Goal: Task Accomplishment & Management: Use online tool/utility

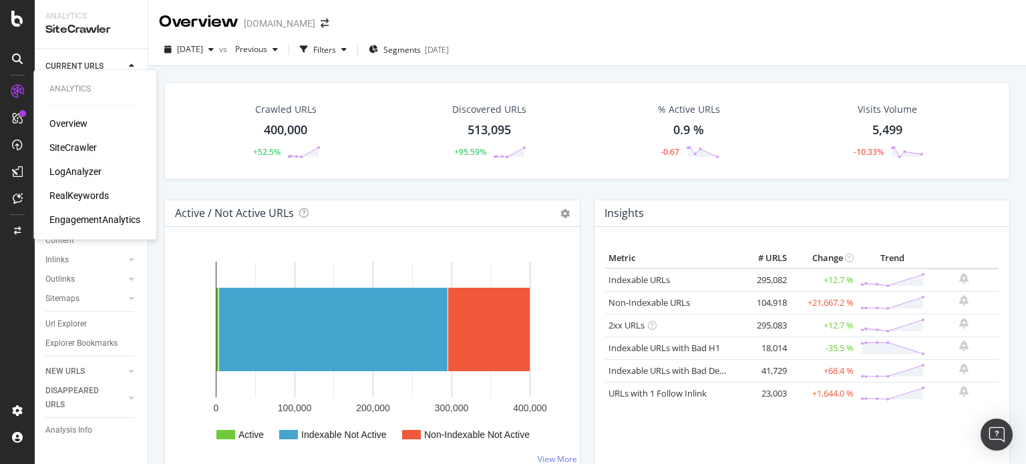
click at [67, 173] on div "LogAnalyzer" at bounding box center [75, 171] width 52 height 13
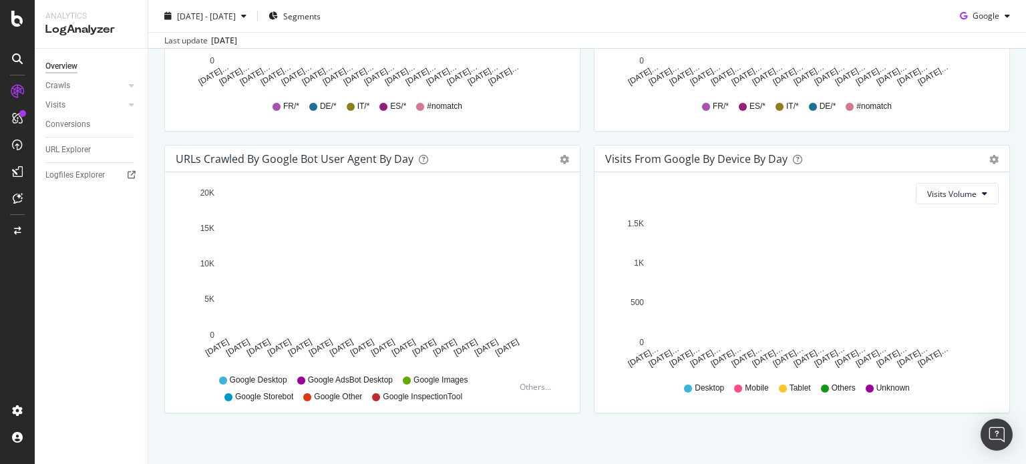
scroll to position [648, 0]
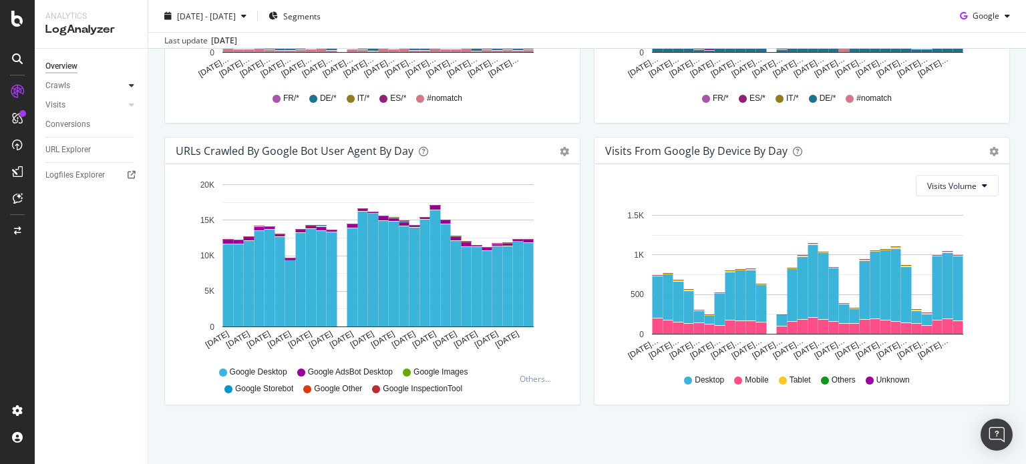
click at [130, 85] on icon at bounding box center [131, 85] width 5 height 8
click at [71, 155] on div "HTTP Codes" at bounding box center [73, 158] width 45 height 14
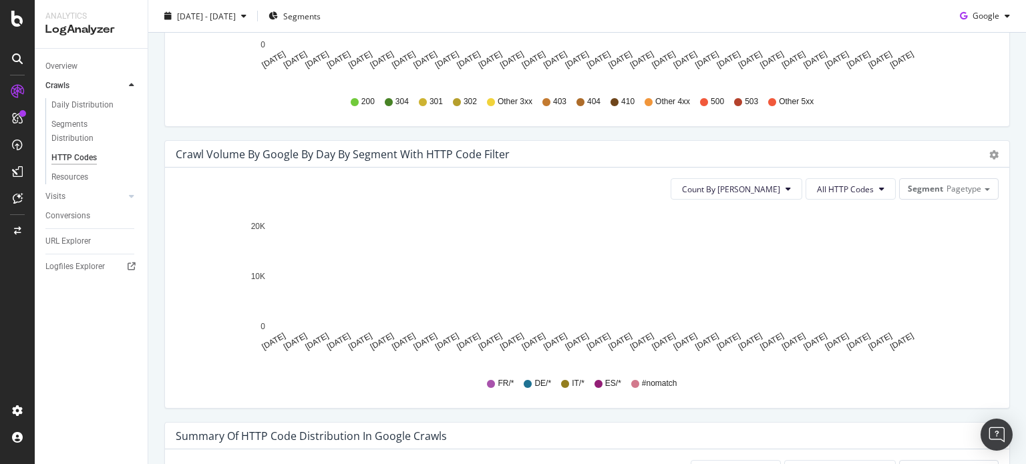
scroll to position [916, 0]
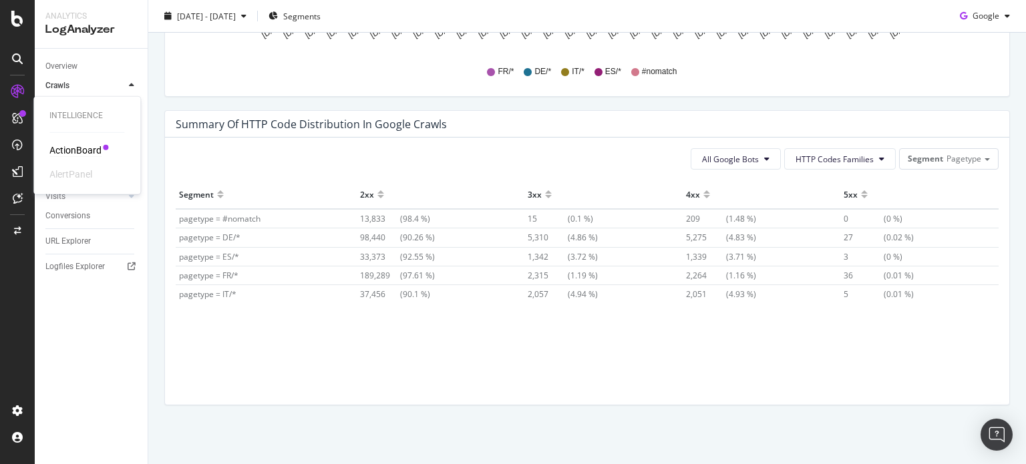
click at [75, 154] on div "ActionBoard" at bounding box center [75, 150] width 52 height 13
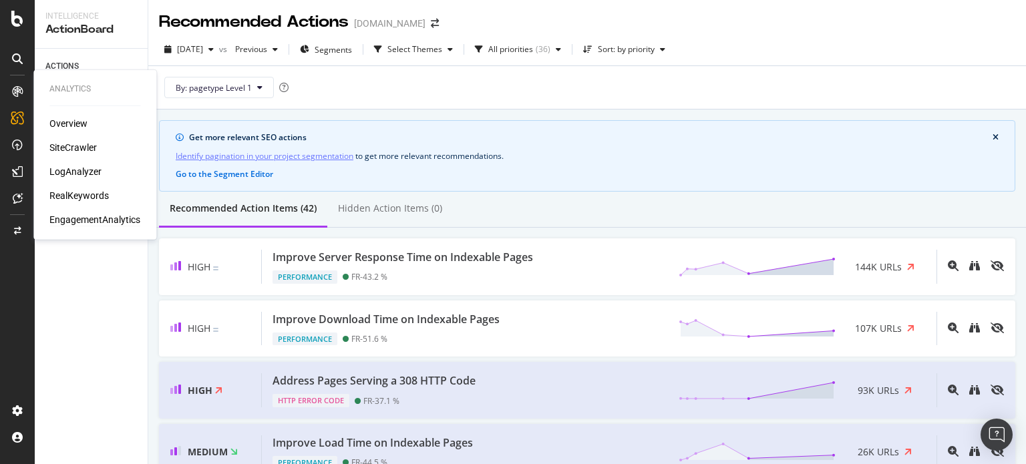
click at [77, 221] on div "EngagementAnalytics" at bounding box center [94, 219] width 91 height 13
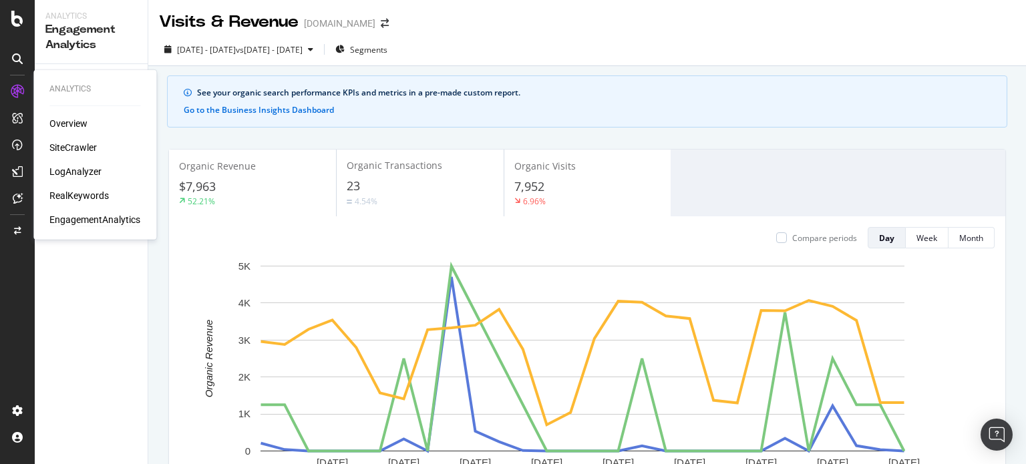
click at [83, 174] on div "LogAnalyzer" at bounding box center [75, 171] width 52 height 13
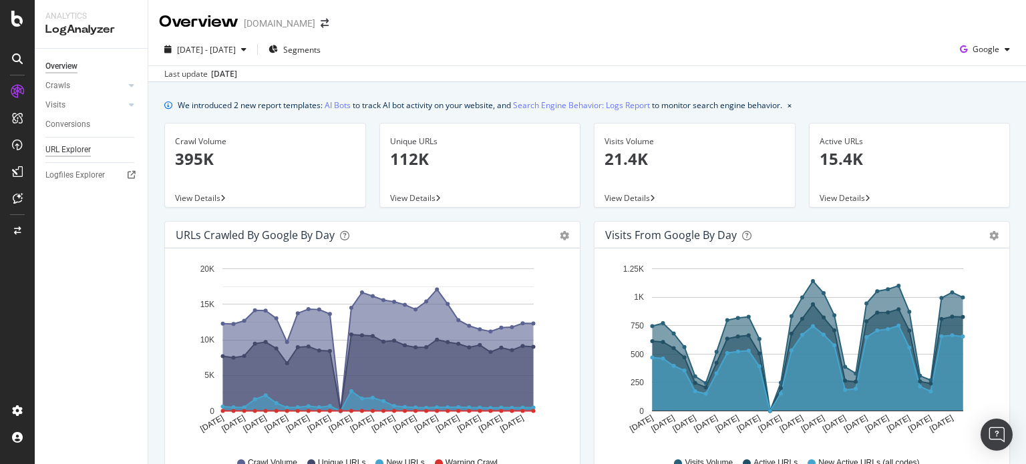
click at [69, 154] on div "URL Explorer" at bounding box center [67, 150] width 45 height 14
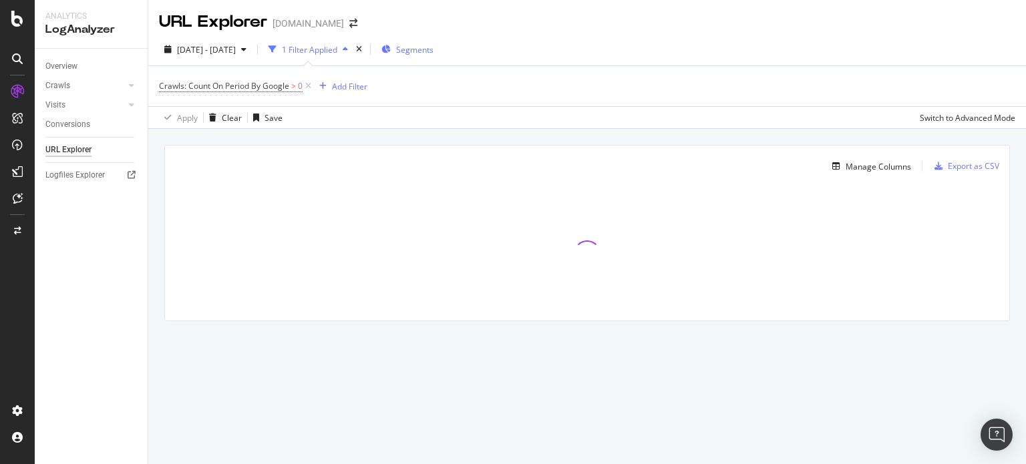
click at [433, 51] on span "Segments" at bounding box center [414, 49] width 37 height 11
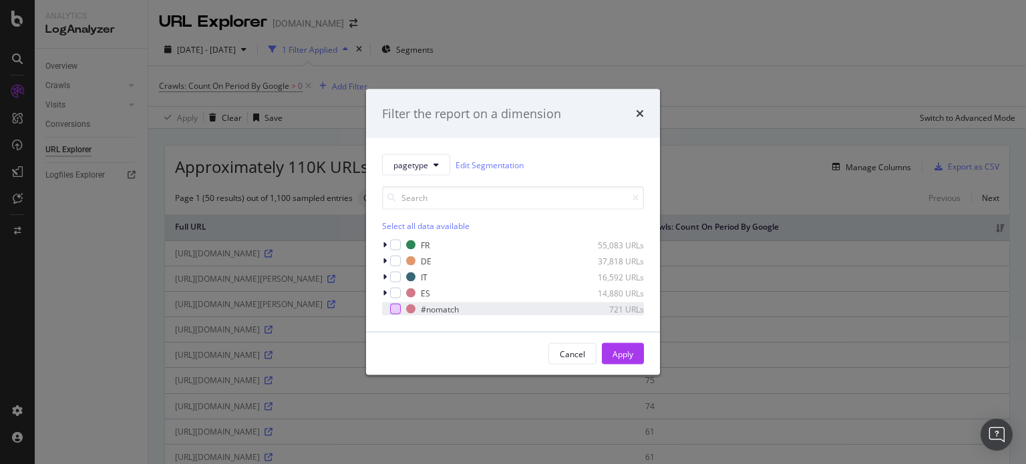
click at [395, 307] on div "modal" at bounding box center [395, 309] width 11 height 11
click at [620, 348] on div "Apply" at bounding box center [622, 353] width 21 height 11
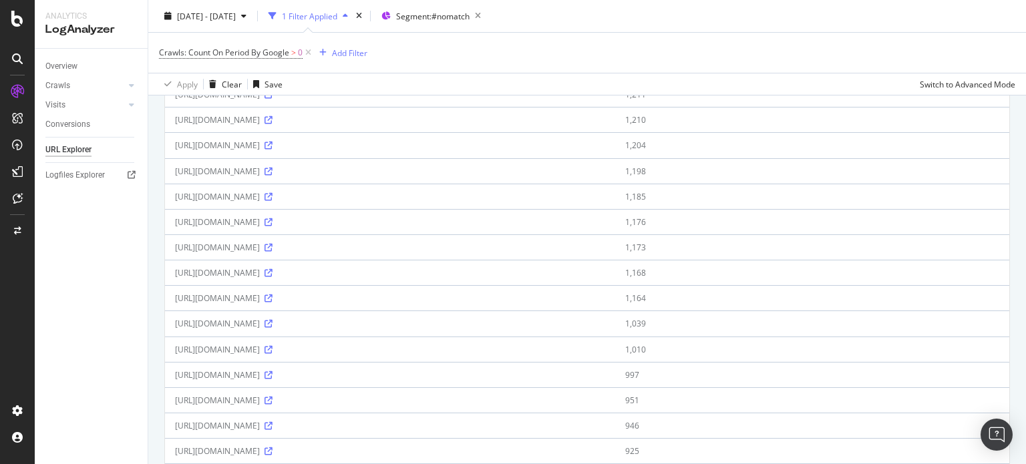
scroll to position [1115, 0]
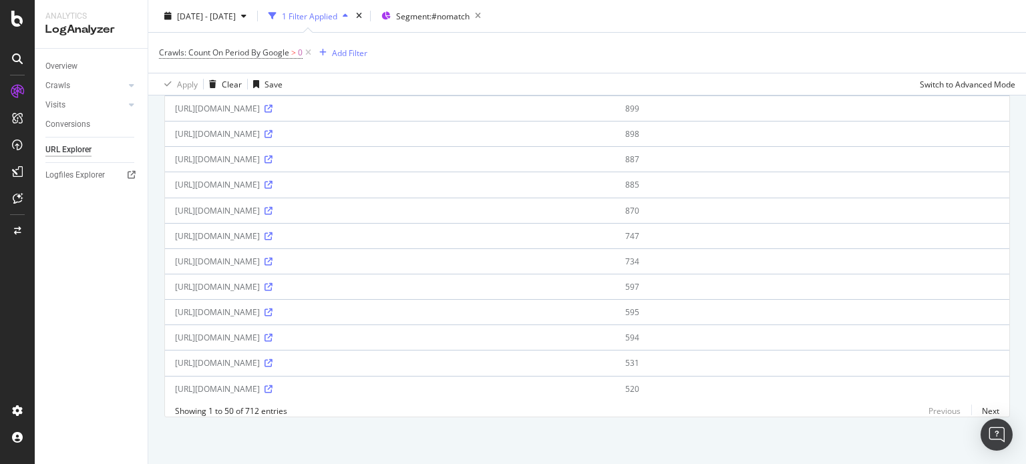
click at [371, 383] on div "https://shop.directindustry.com/_next/static/chunks/app/layout-87bb90f2edde4907…" at bounding box center [390, 388] width 430 height 11
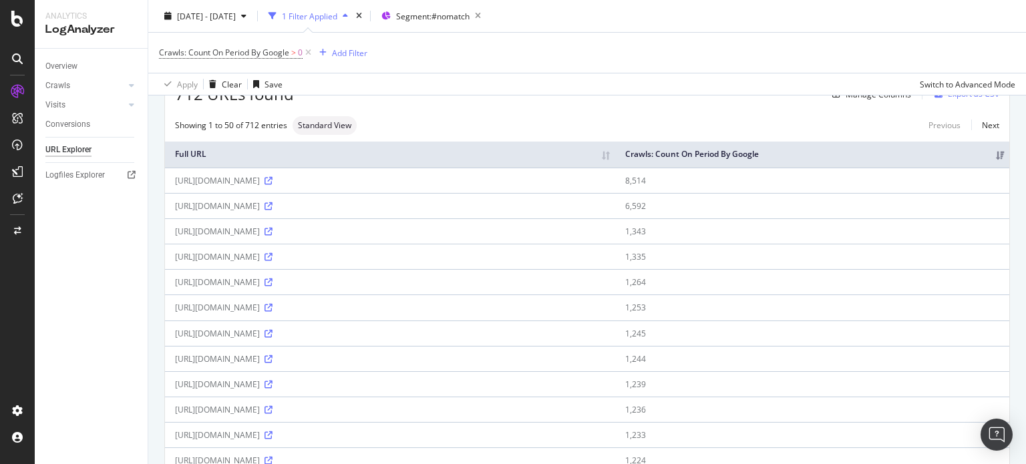
scroll to position [0, 0]
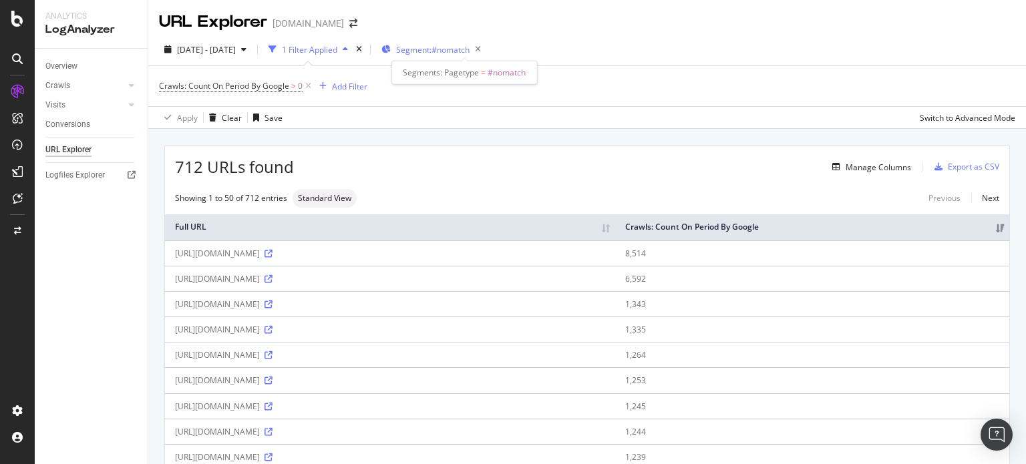
click at [469, 46] on span "Segment: #nomatch" at bounding box center [432, 49] width 73 height 11
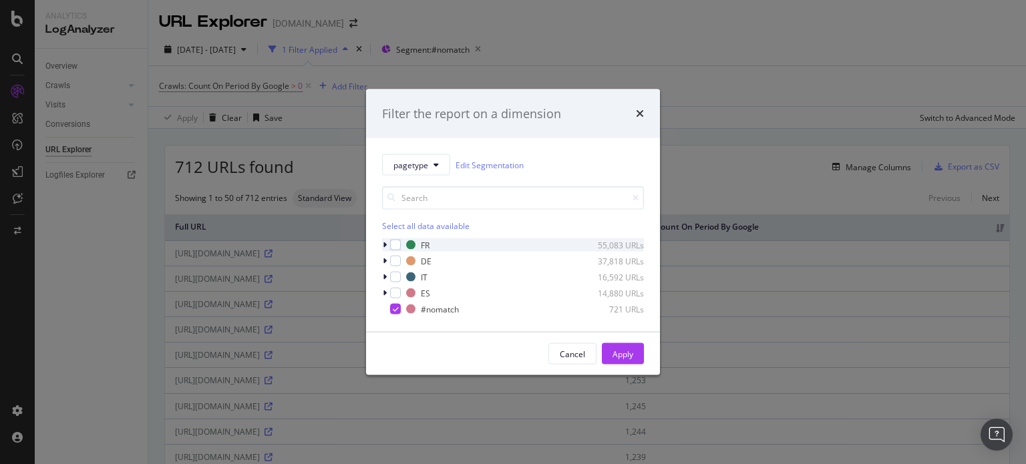
click at [387, 242] on div "modal" at bounding box center [386, 244] width 8 height 13
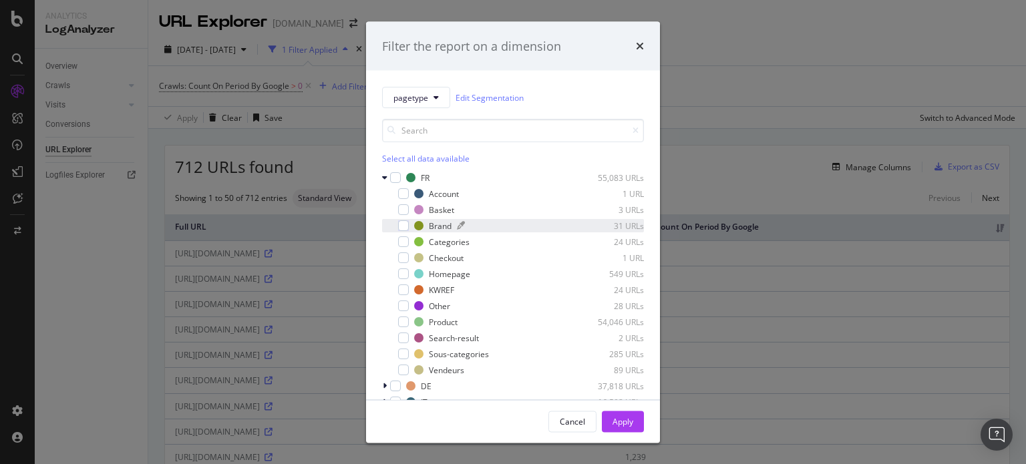
click at [489, 223] on div "modal" at bounding box center [515, 226] width 116 height 8
click at [626, 424] on div "Apply" at bounding box center [622, 420] width 21 height 11
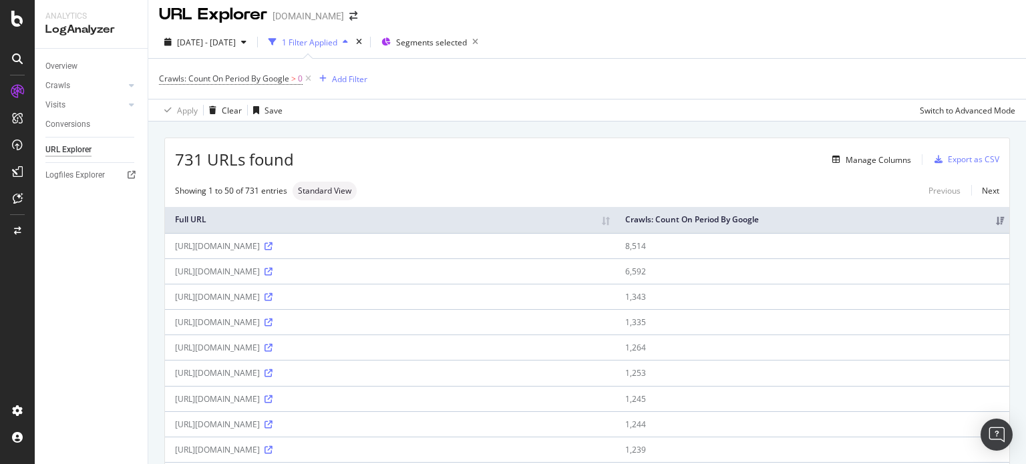
scroll to position [8, 0]
click at [467, 45] on span "Segments selected" at bounding box center [431, 41] width 71 height 11
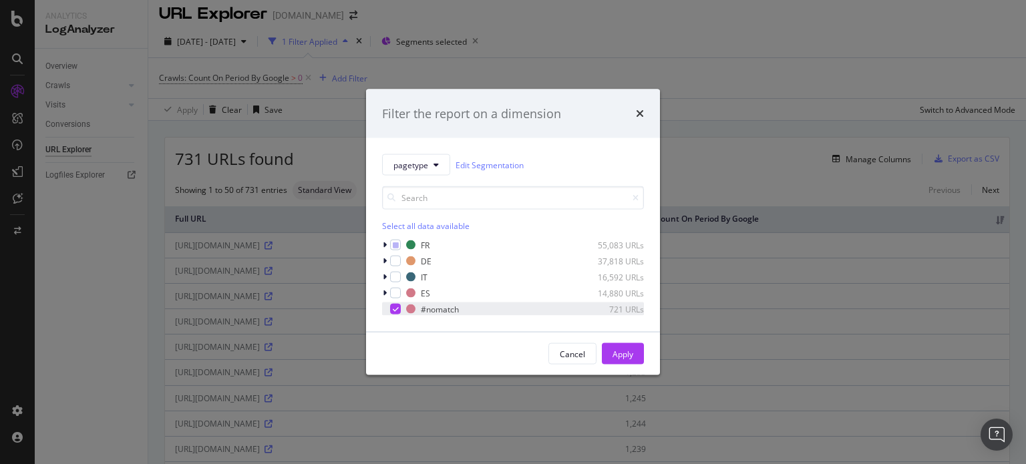
click at [397, 307] on icon "modal" at bounding box center [396, 309] width 6 height 7
click at [629, 352] on div "Apply" at bounding box center [622, 353] width 21 height 11
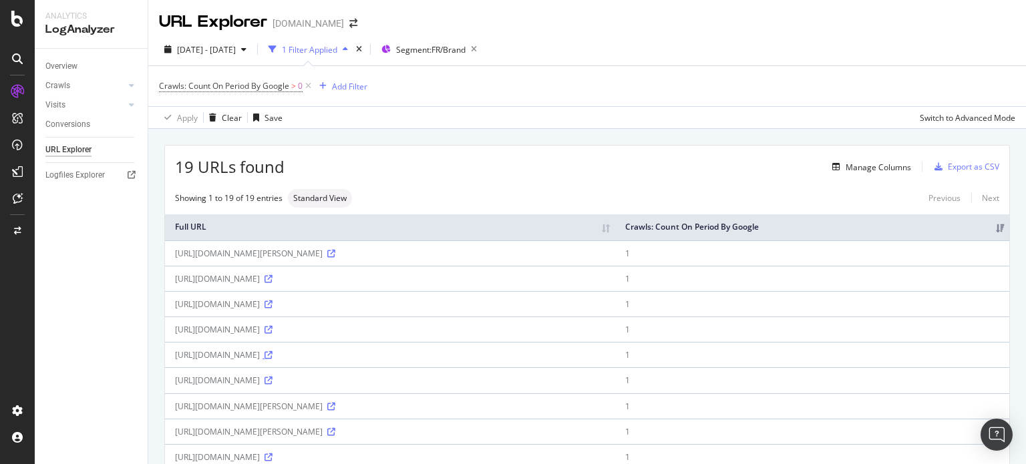
click at [272, 352] on icon at bounding box center [268, 355] width 8 height 8
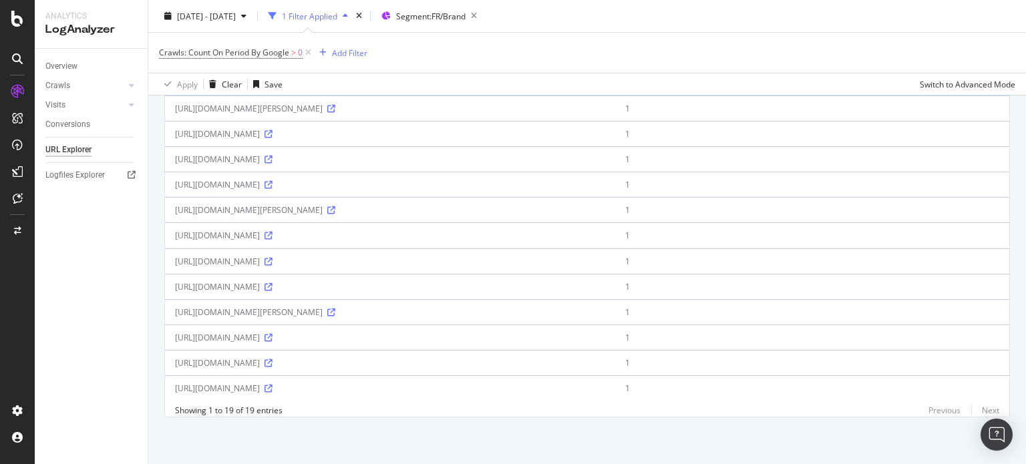
scroll to position [329, 0]
click at [272, 359] on icon at bounding box center [268, 363] width 8 height 8
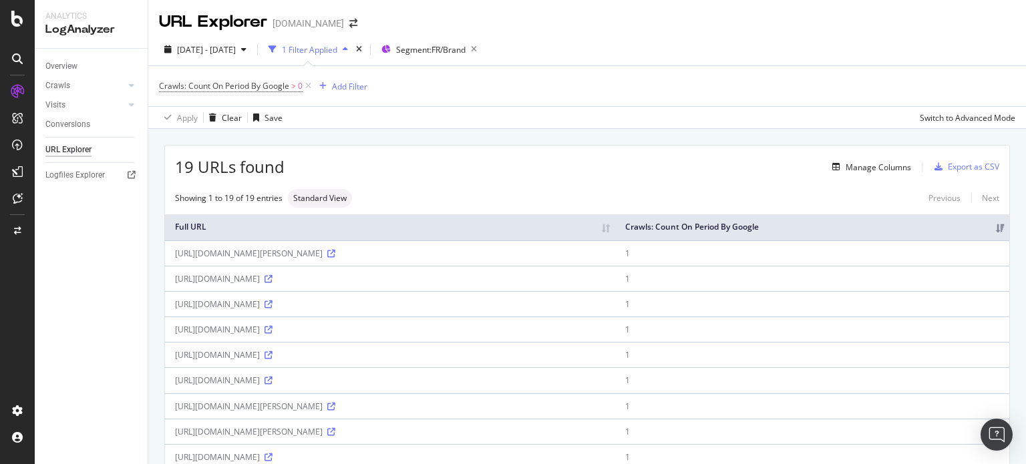
click at [377, 299] on div "https://shop.directindustry.com/fr/b/dse-soret-69517" at bounding box center [390, 304] width 430 height 11
click at [272, 301] on icon at bounding box center [268, 305] width 8 height 8
click at [64, 65] on div "Overview" at bounding box center [61, 66] width 32 height 14
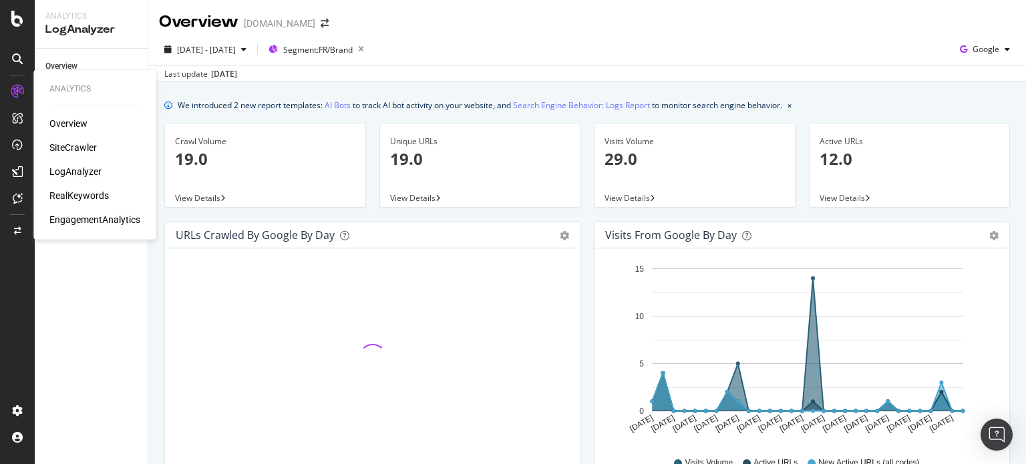
click at [64, 144] on div "SiteCrawler" at bounding box center [72, 147] width 47 height 13
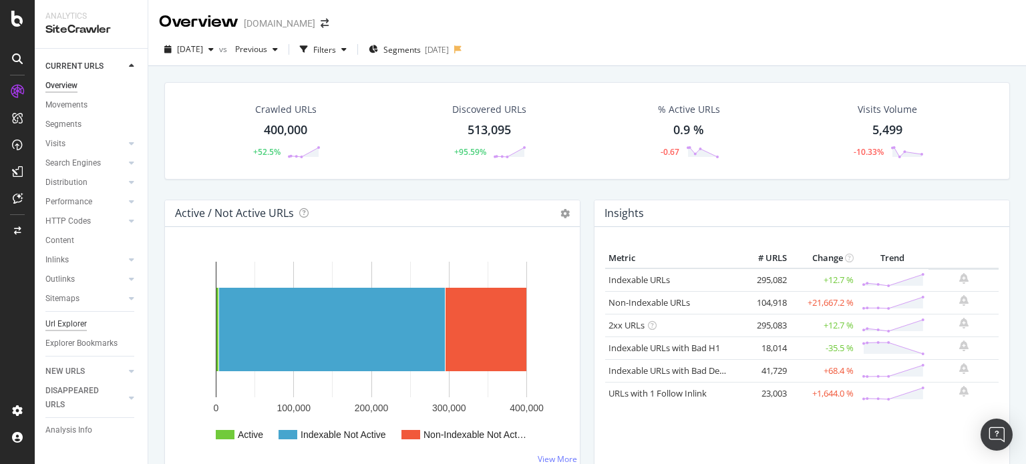
click at [69, 323] on div "Url Explorer" at bounding box center [65, 324] width 41 height 14
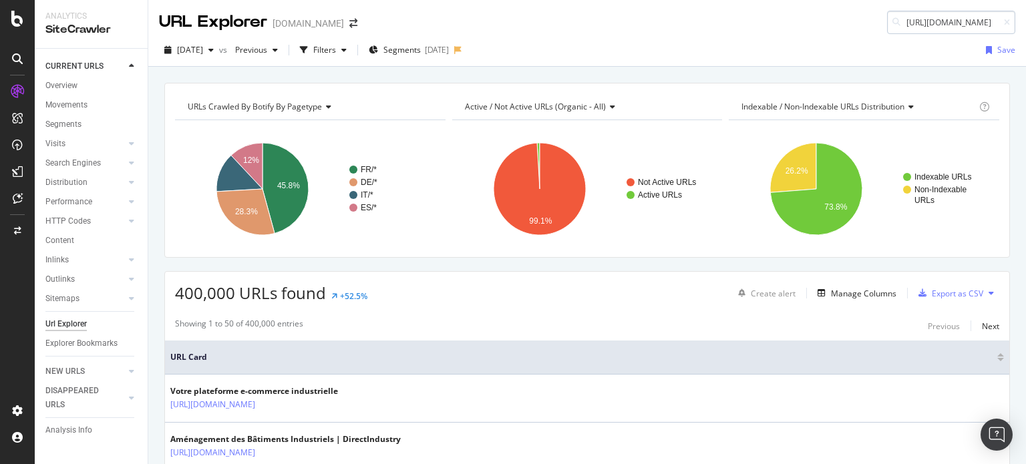
scroll to position [0, 67]
type input "https://shop.directindustry.com/fr/b/brand"
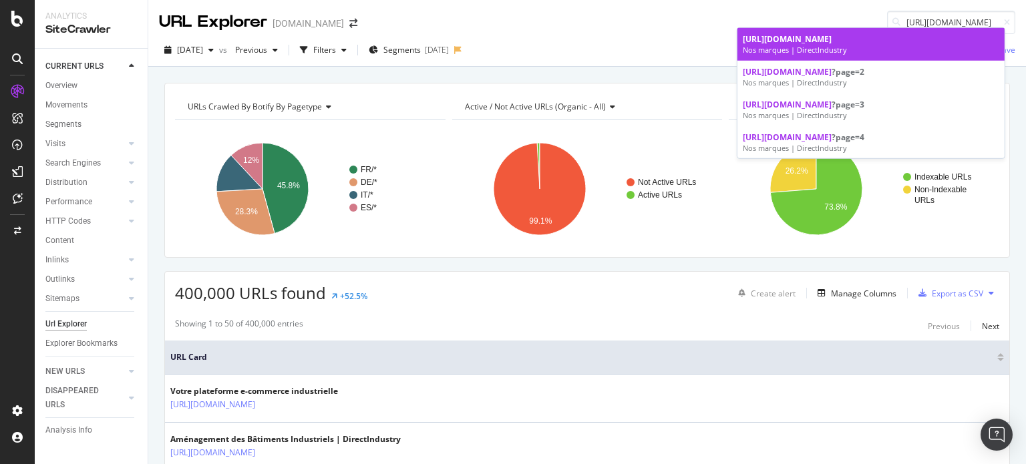
click at [851, 46] on div "Nos marques | DirectIndustry" at bounding box center [871, 50] width 256 height 11
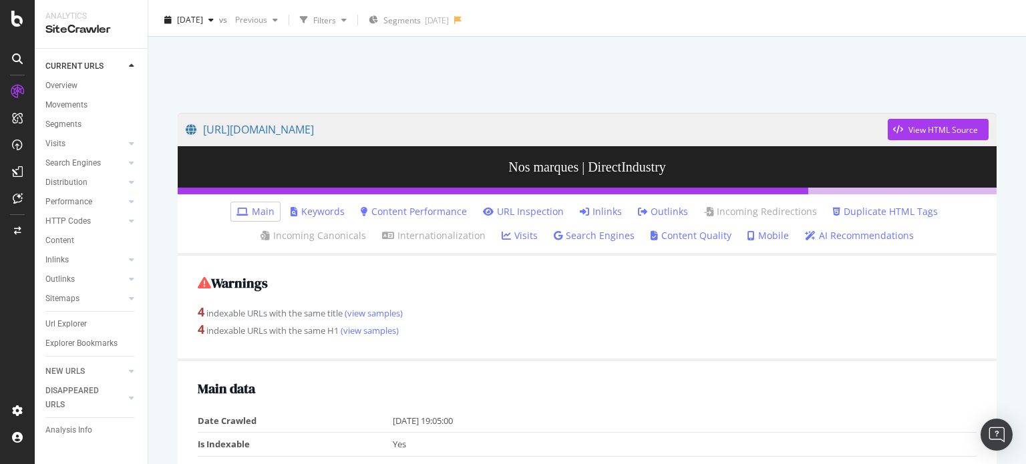
scroll to position [29, 0]
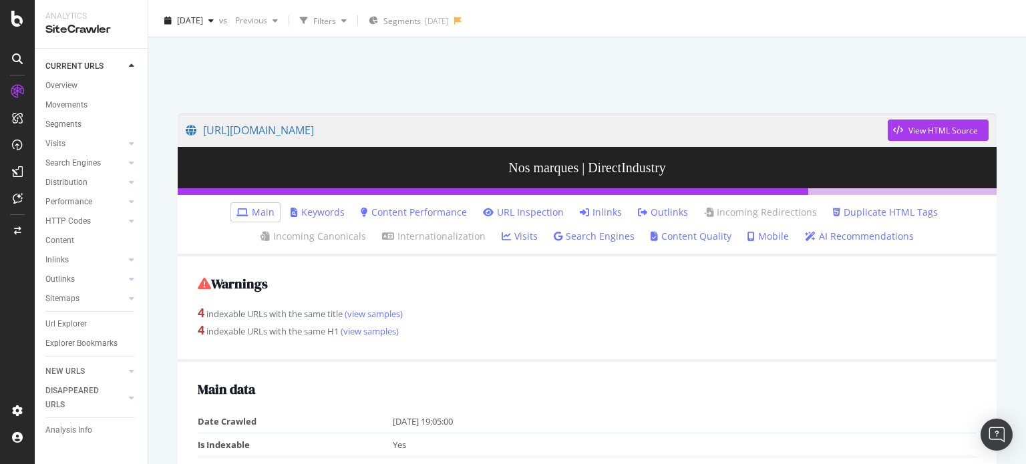
click at [590, 239] on link "Search Engines" at bounding box center [594, 236] width 81 height 13
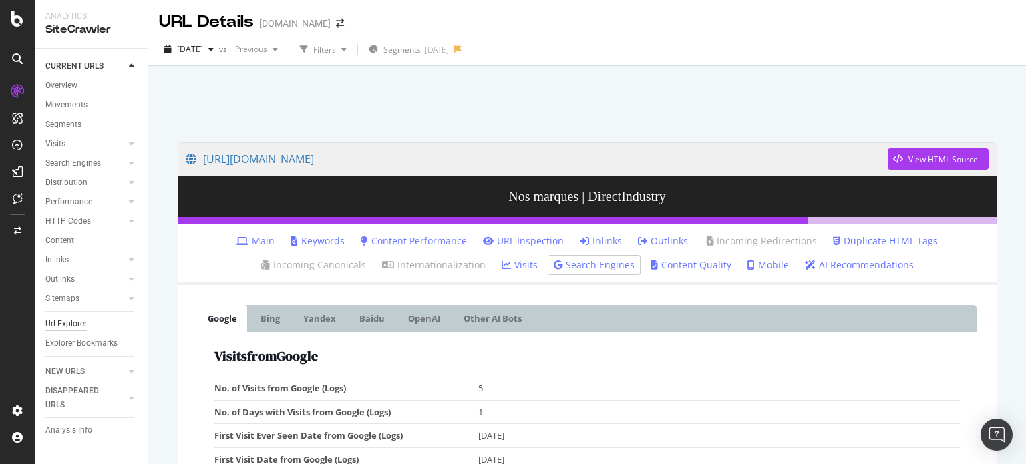
click at [65, 323] on div "Url Explorer" at bounding box center [65, 324] width 41 height 14
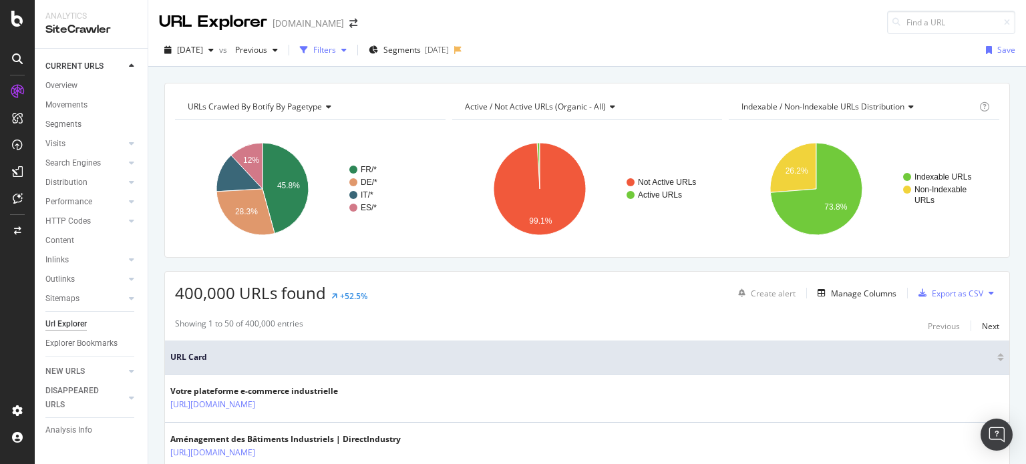
click at [336, 52] on div "Filters" at bounding box center [324, 49] width 23 height 11
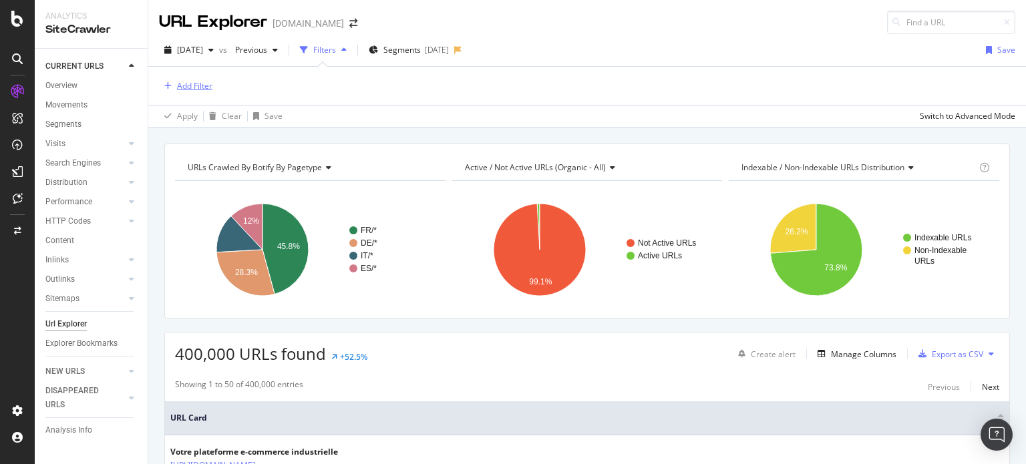
click at [211, 86] on div "Add Filter" at bounding box center [194, 85] width 35 height 11
click at [433, 114] on div "Apply Clear Save Switch to Advanced Mode" at bounding box center [586, 116] width 877 height 22
click at [421, 51] on span "Segments" at bounding box center [401, 49] width 37 height 11
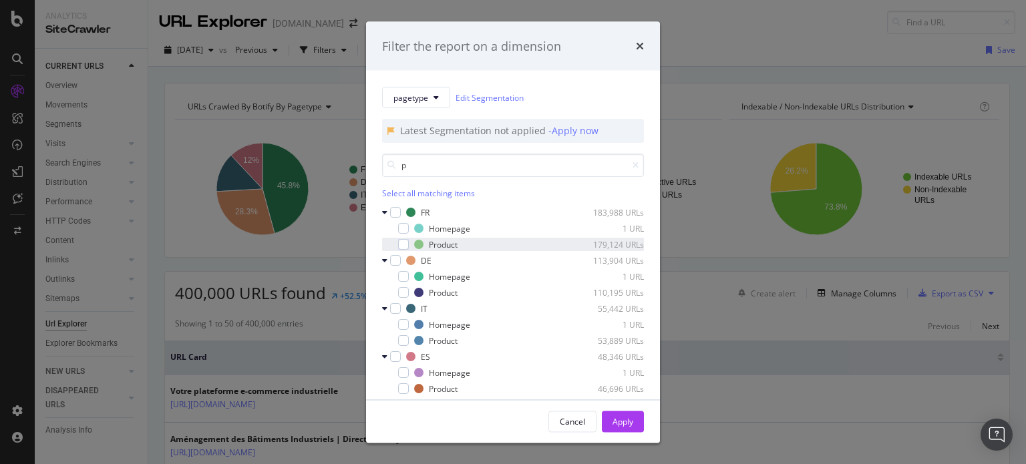
type input "p"
click at [397, 242] on div "modal" at bounding box center [394, 244] width 8 height 13
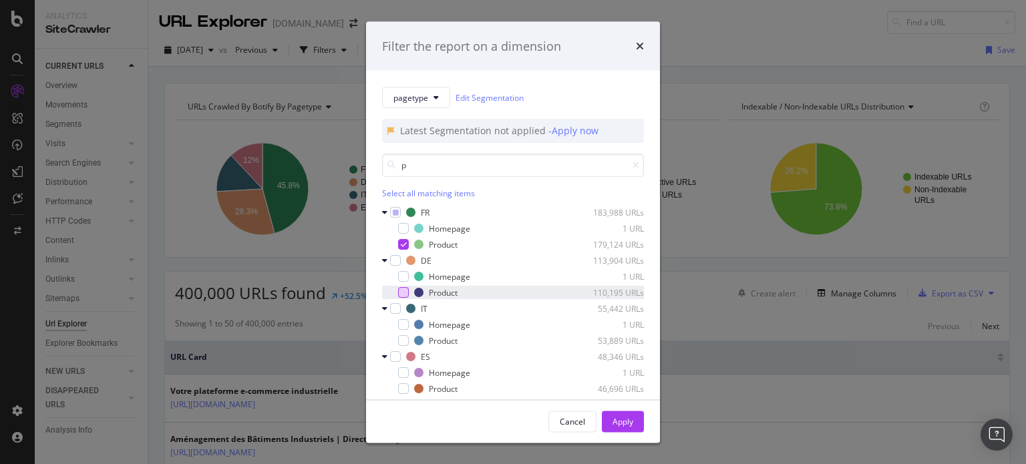
click at [402, 292] on div "modal" at bounding box center [403, 292] width 11 height 11
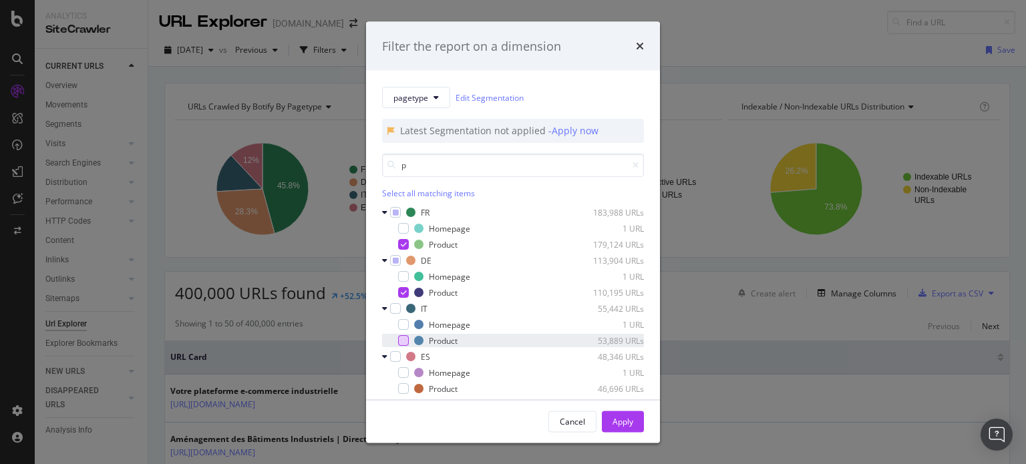
click at [401, 343] on div "modal" at bounding box center [403, 340] width 11 height 11
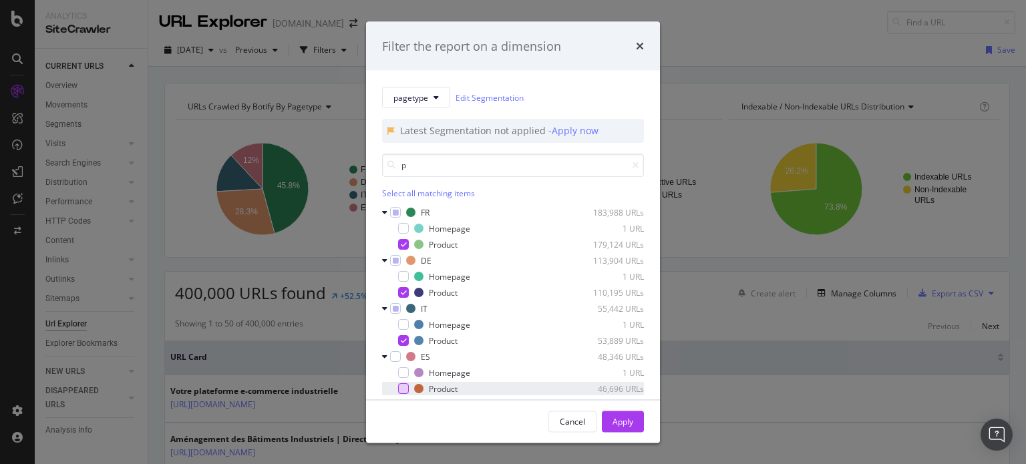
click at [403, 388] on div "modal" at bounding box center [403, 388] width 11 height 11
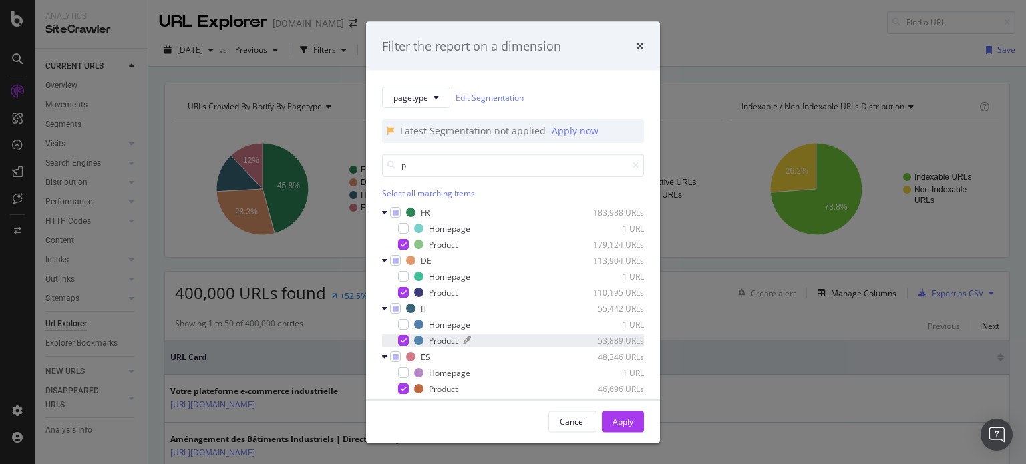
scroll to position [11, 0]
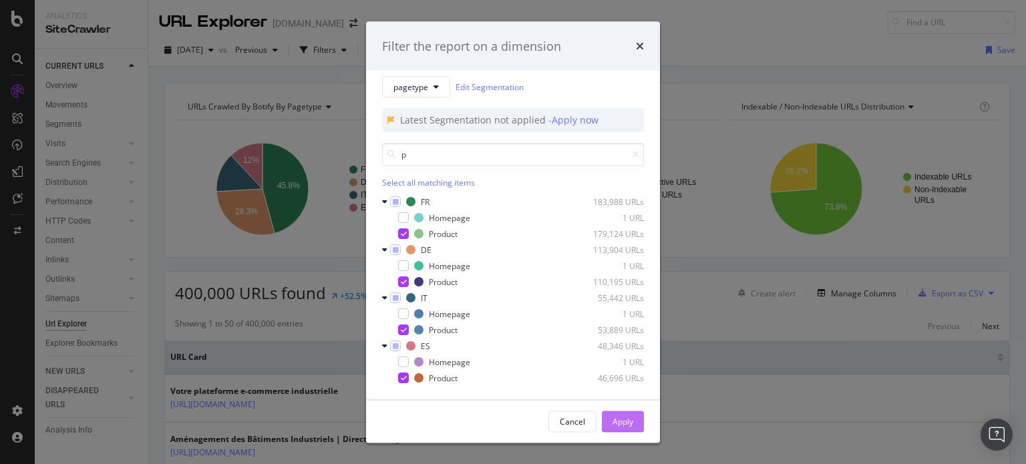
click at [624, 416] on div "Apply" at bounding box center [622, 420] width 21 height 11
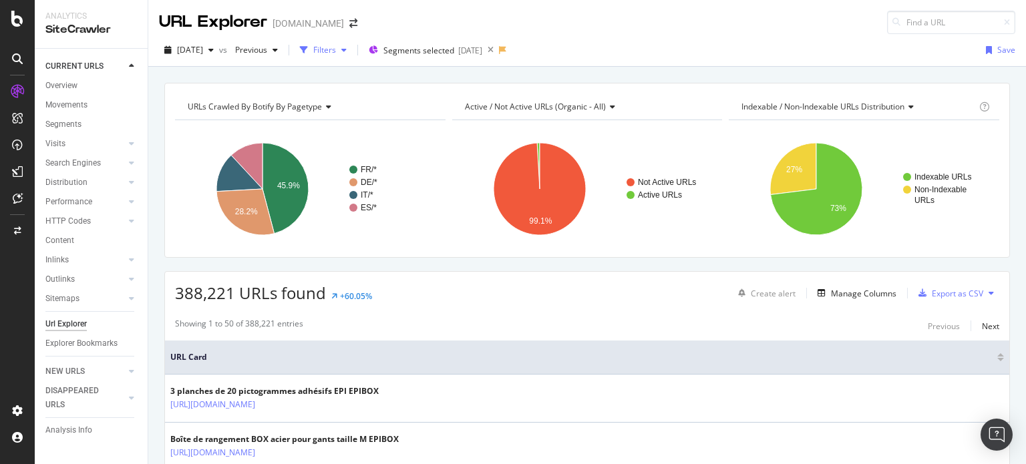
click at [336, 51] on div "Filters" at bounding box center [324, 49] width 23 height 11
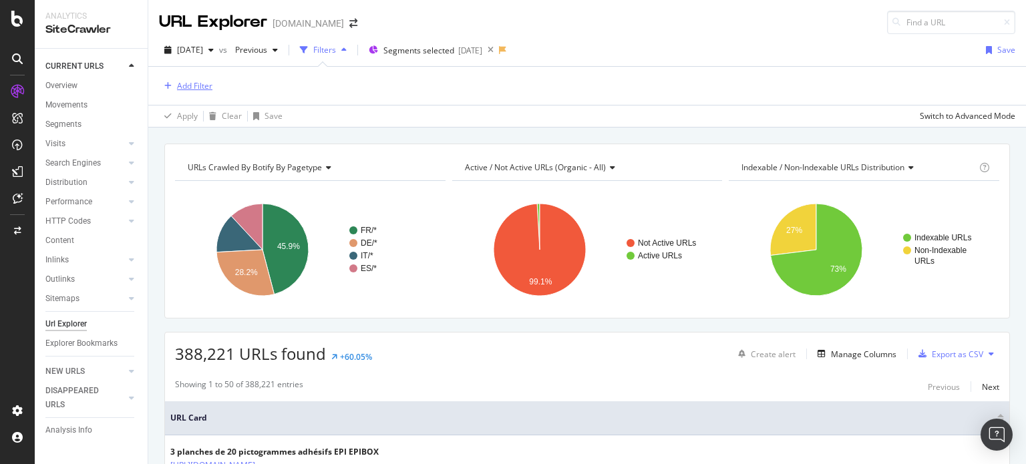
click at [194, 82] on div "Add Filter" at bounding box center [194, 85] width 35 height 11
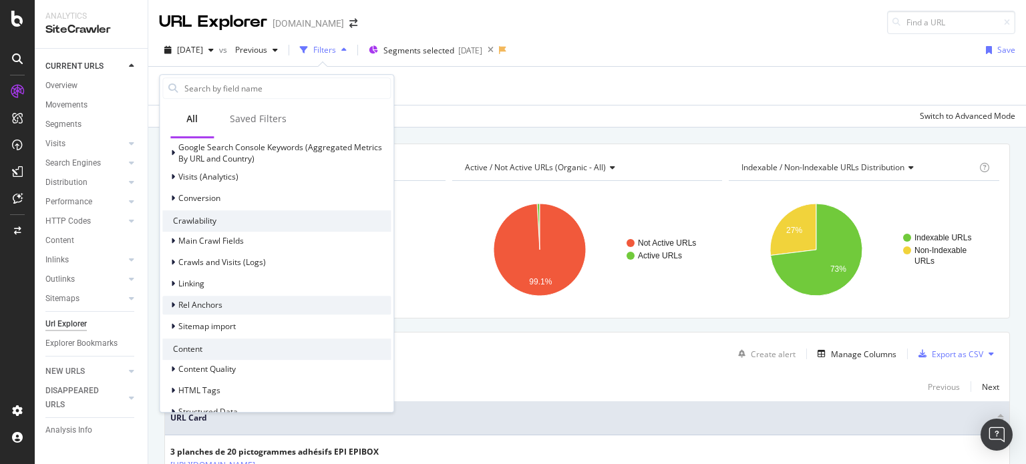
scroll to position [353, 0]
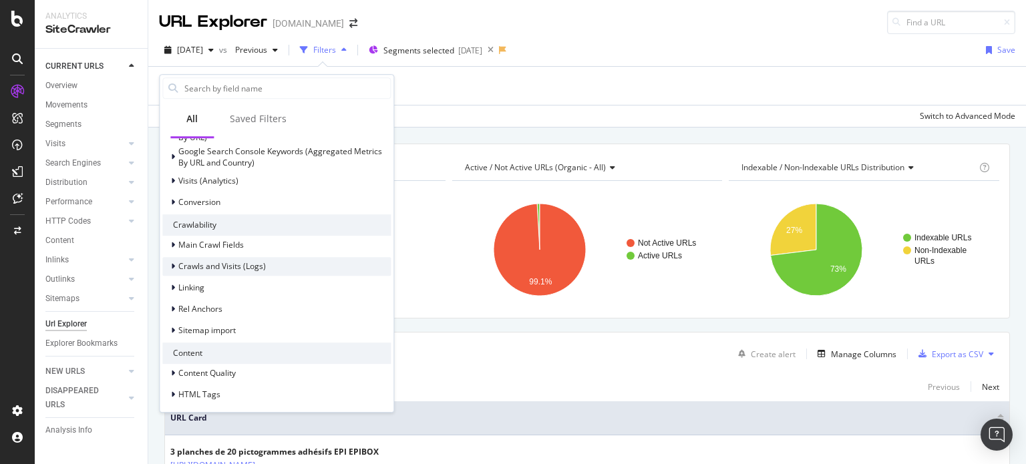
click at [173, 263] on icon at bounding box center [173, 266] width 4 height 8
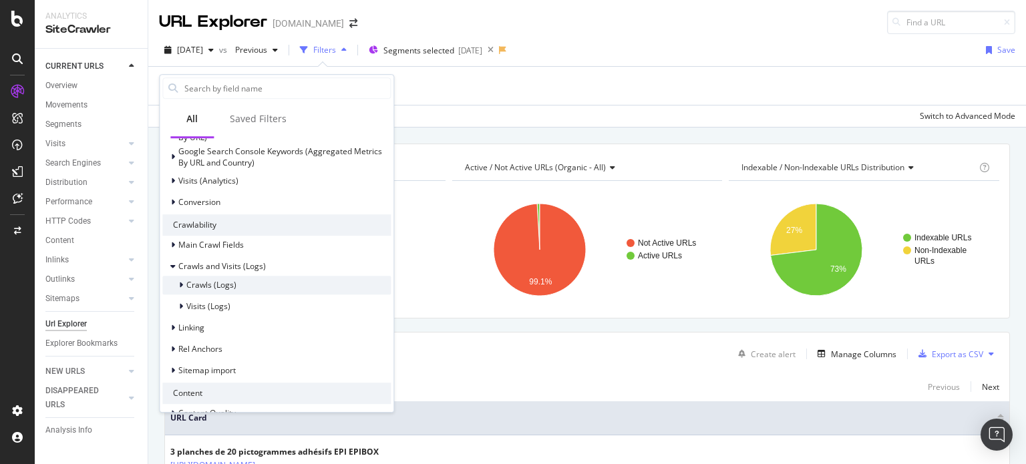
click at [182, 283] on icon at bounding box center [181, 285] width 4 height 8
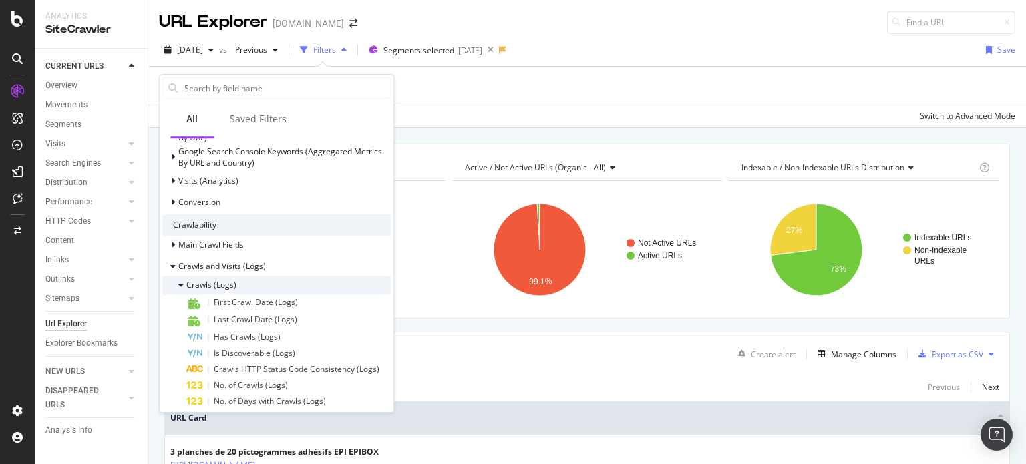
scroll to position [376, 0]
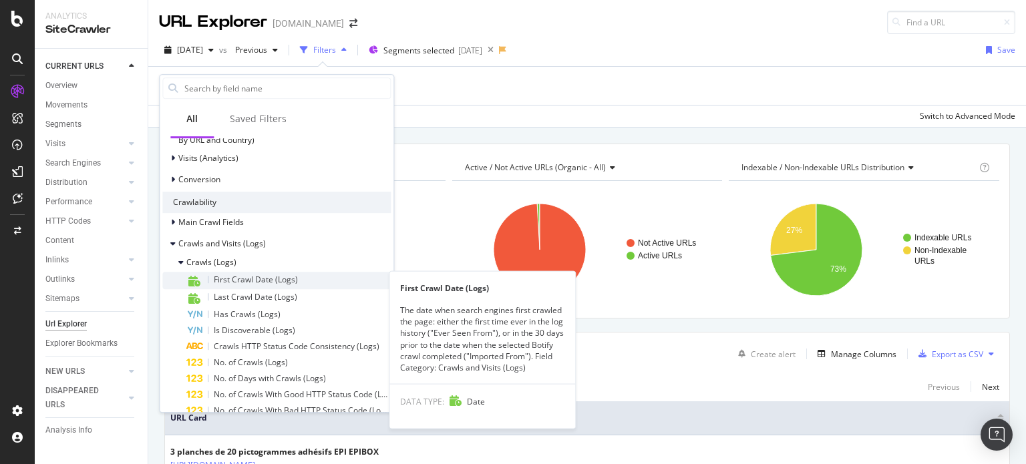
click at [302, 276] on div "First Crawl Date (Logs)" at bounding box center [288, 280] width 204 height 17
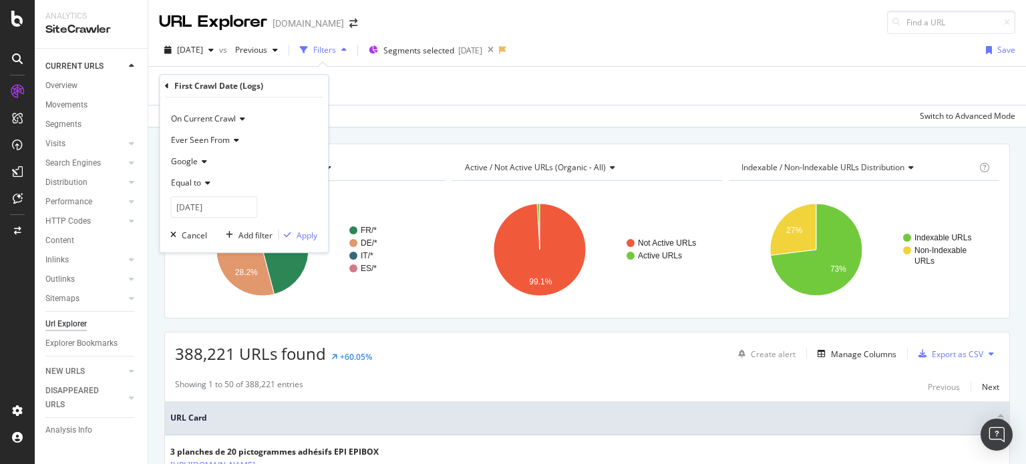
click at [166, 87] on icon at bounding box center [167, 86] width 4 height 8
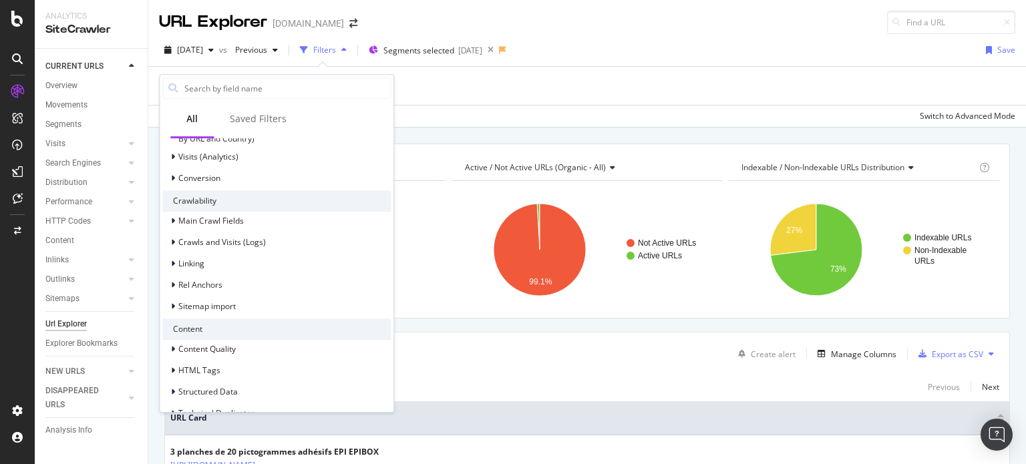
scroll to position [355, 0]
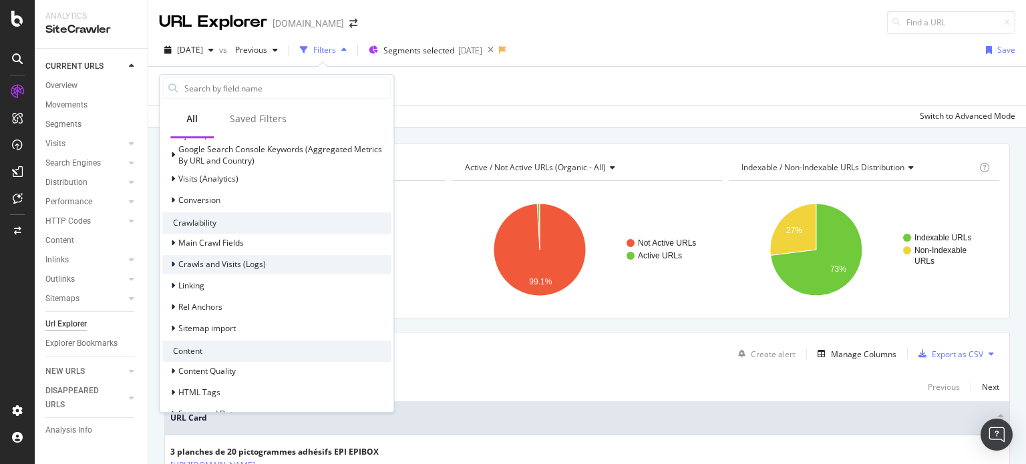
click at [174, 262] on icon at bounding box center [173, 264] width 4 height 8
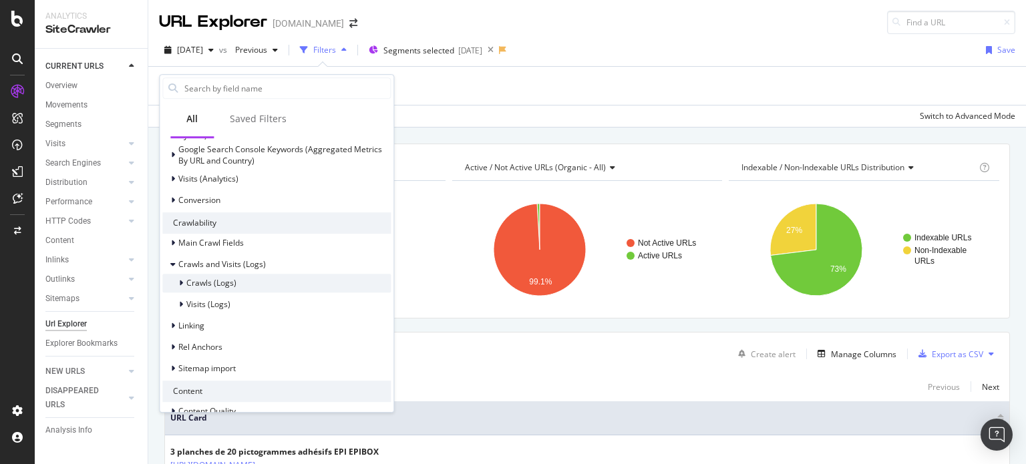
click at [179, 281] on icon at bounding box center [181, 283] width 4 height 8
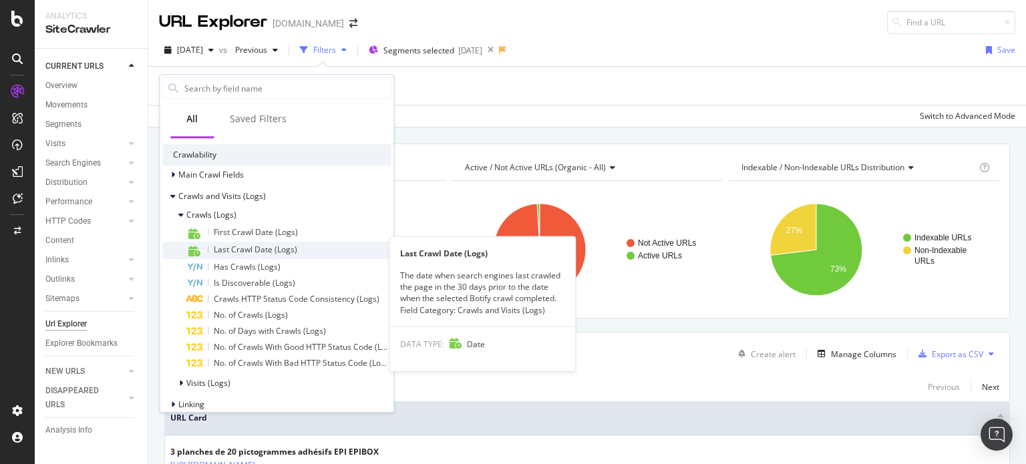
scroll to position [428, 0]
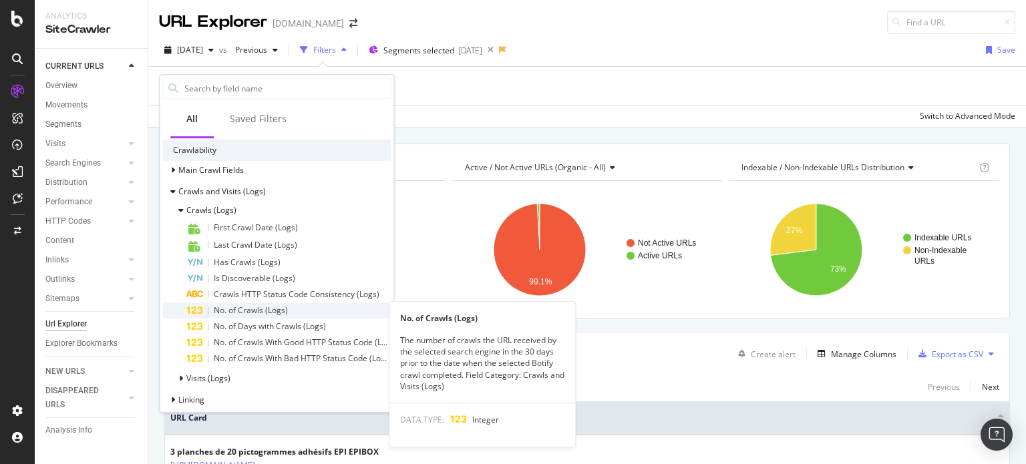
click at [253, 309] on span "No. of Crawls (Logs)" at bounding box center [251, 310] width 74 height 11
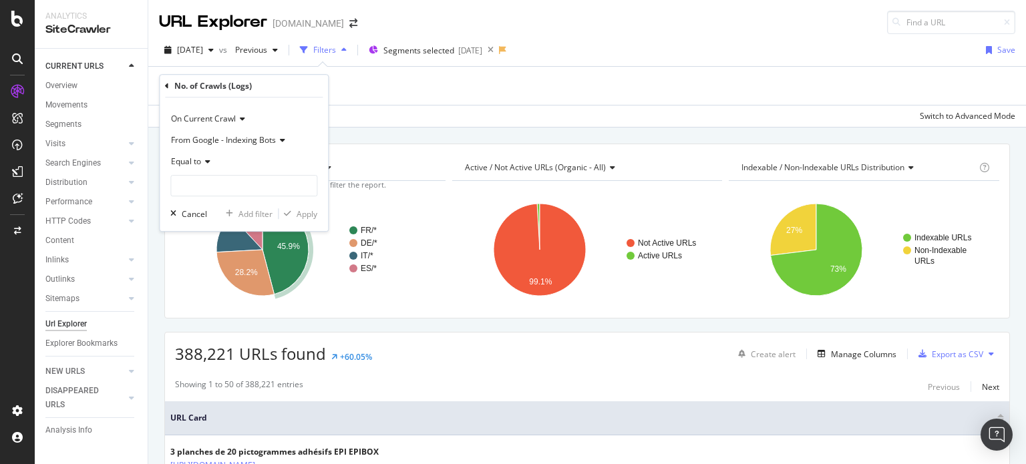
click at [195, 159] on span "Equal to" at bounding box center [186, 161] width 30 height 11
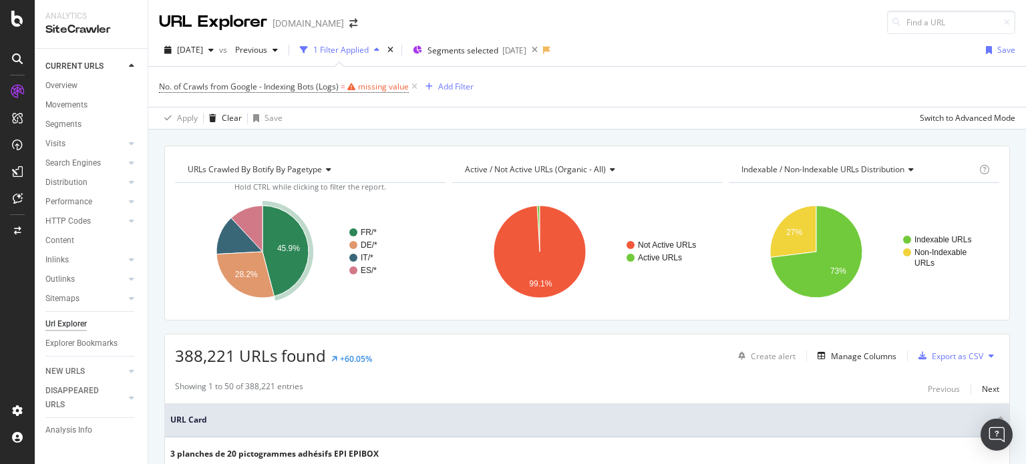
click at [375, 136] on div "URLs Crawled By Botify By pagetype Chart (by Value) Table Expand Export as CSV …" at bounding box center [586, 146] width 877 height 32
click at [328, 91] on span "No. of Crawls from Google - Indexing Bots (Logs)" at bounding box center [249, 86] width 180 height 11
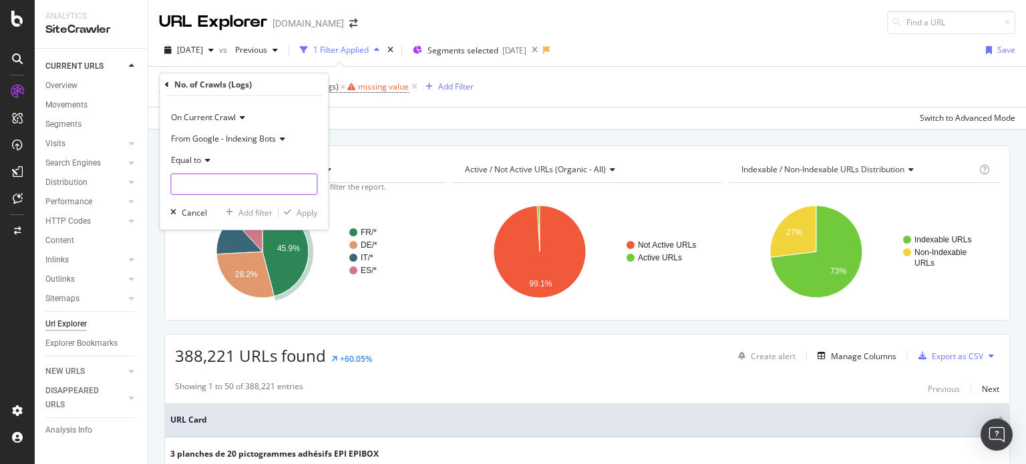
click at [187, 186] on input "number" at bounding box center [243, 184] width 147 height 21
type input "0"
click at [309, 214] on div "Apply" at bounding box center [306, 211] width 21 height 11
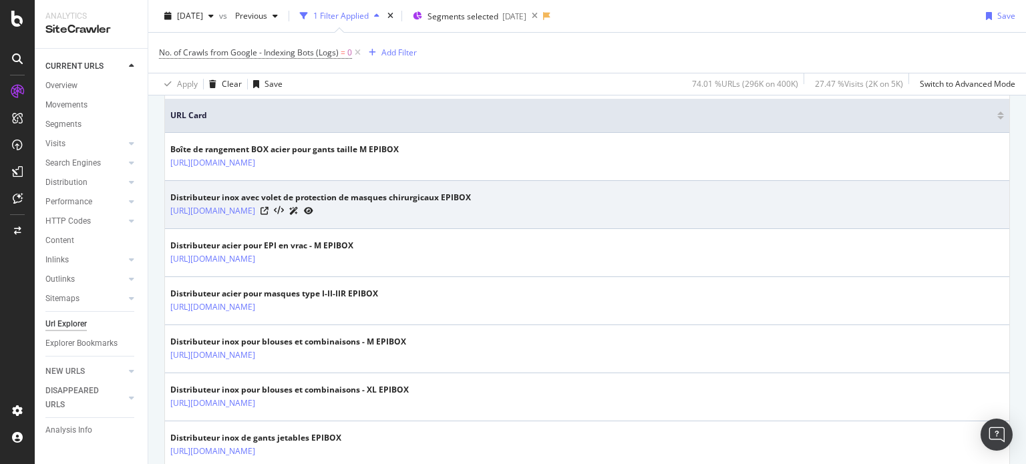
scroll to position [124, 0]
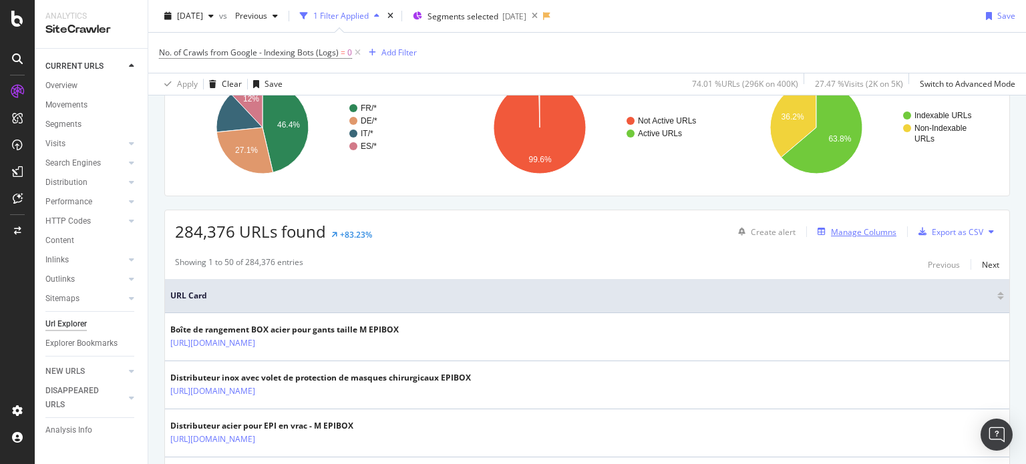
click at [845, 231] on div "Manage Columns" at bounding box center [863, 231] width 65 height 11
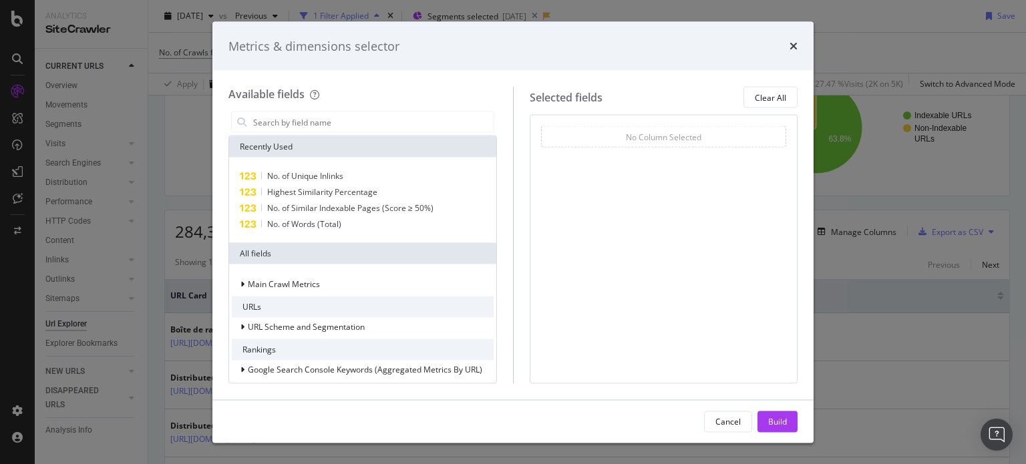
scroll to position [353, 0]
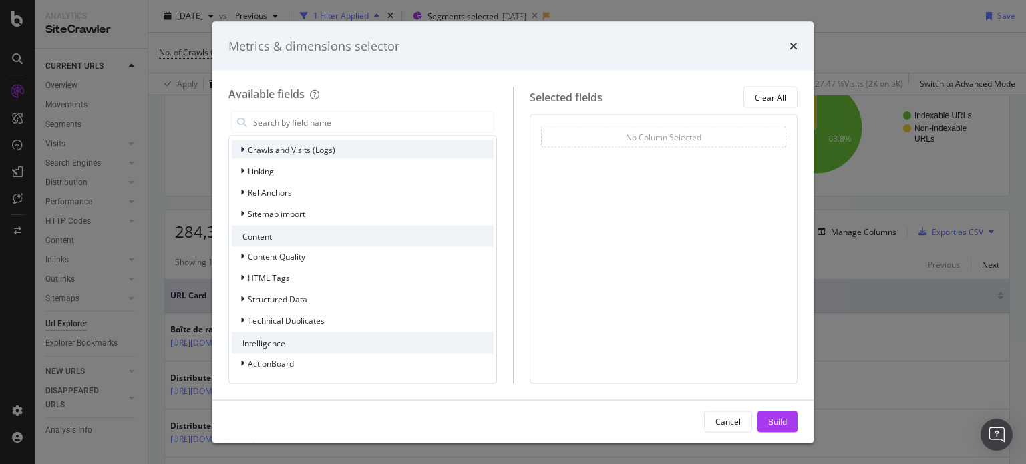
click at [240, 148] on icon "modal" at bounding box center [242, 150] width 4 height 8
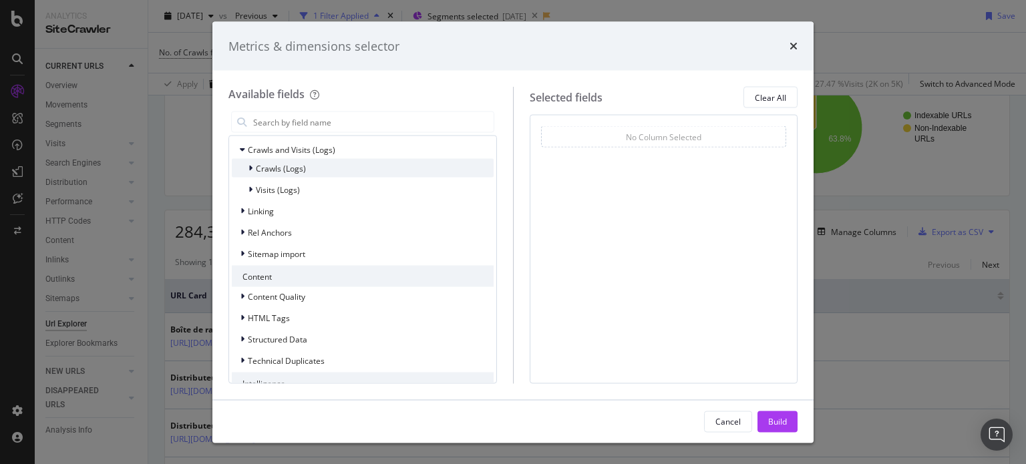
click at [251, 167] on icon "modal" at bounding box center [250, 168] width 4 height 8
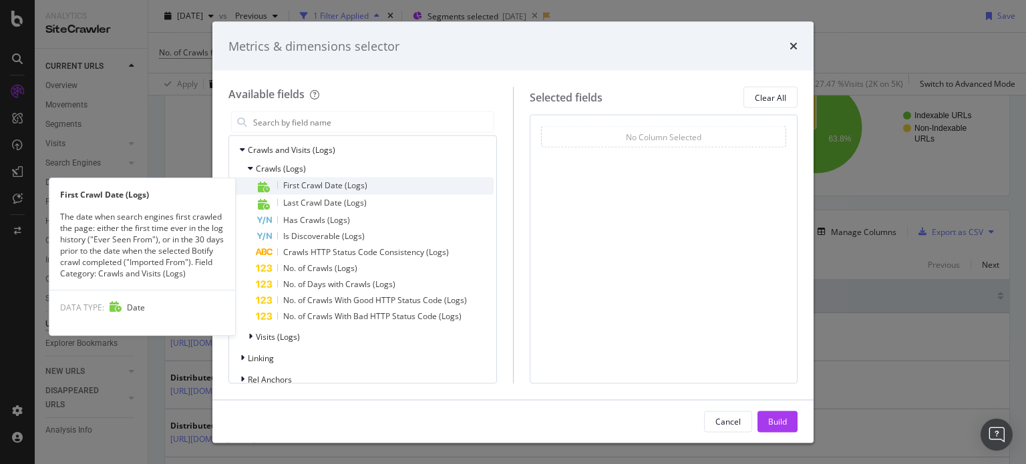
click at [337, 185] on span "First Crawl Date (Logs)" at bounding box center [325, 185] width 84 height 11
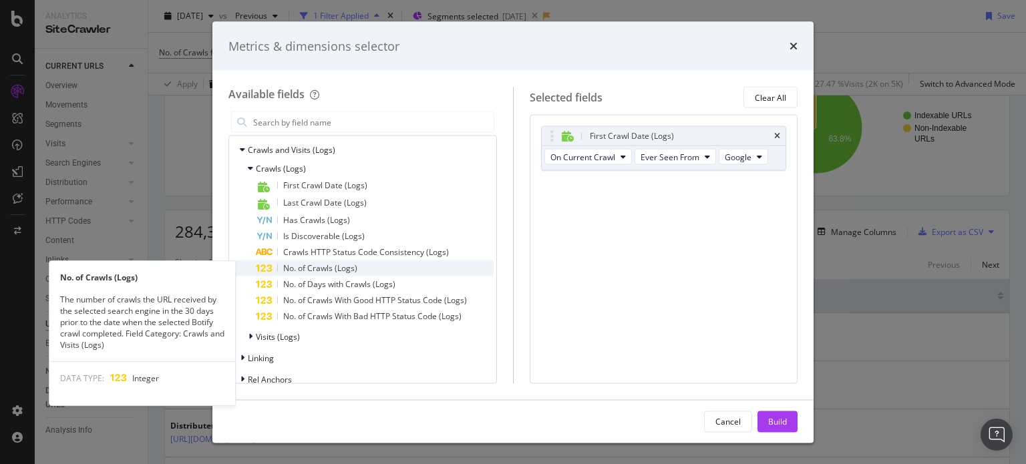
click at [320, 268] on span "No. of Crawls (Logs)" at bounding box center [320, 267] width 74 height 11
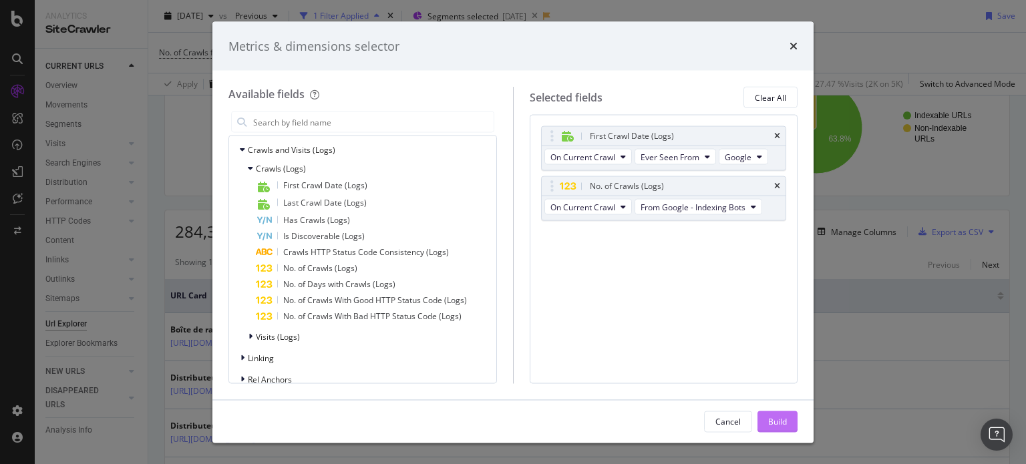
click at [785, 421] on div "Build" at bounding box center [777, 420] width 19 height 11
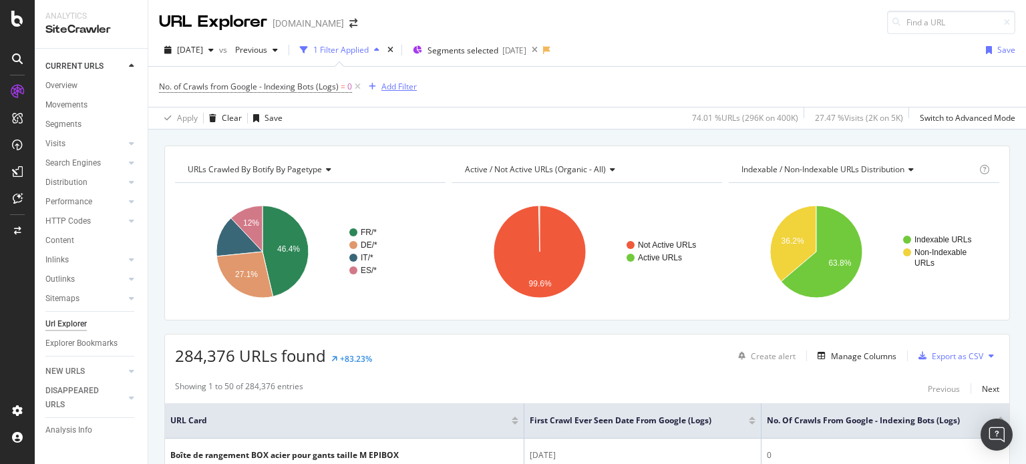
click at [393, 85] on div "Add Filter" at bounding box center [398, 86] width 35 height 11
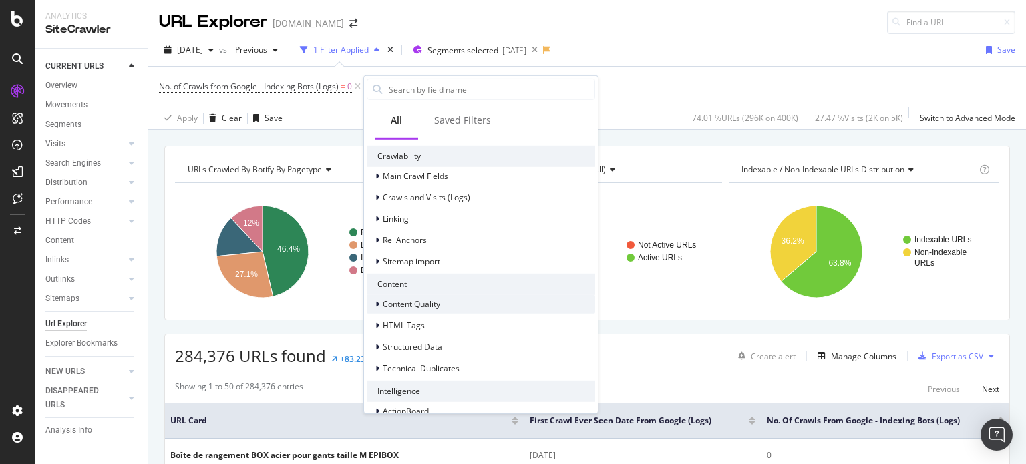
scroll to position [457, 0]
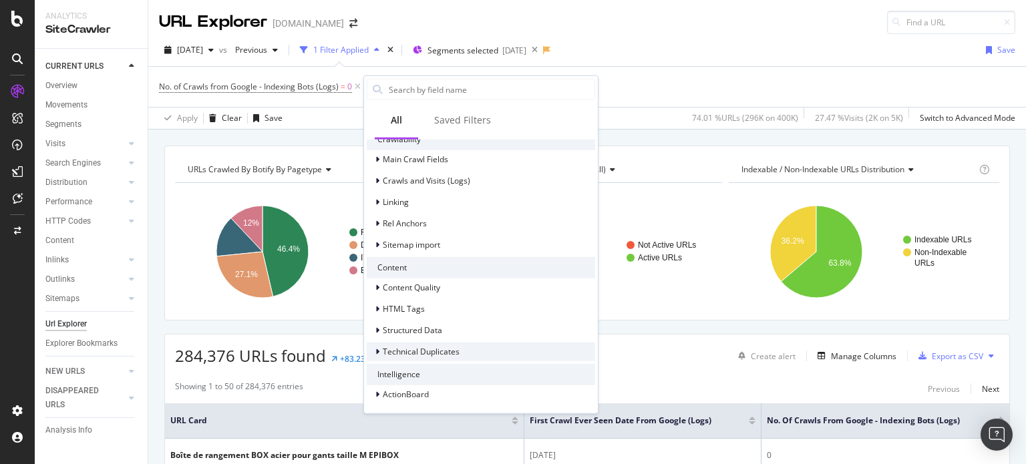
click at [381, 350] on div at bounding box center [379, 351] width 8 height 13
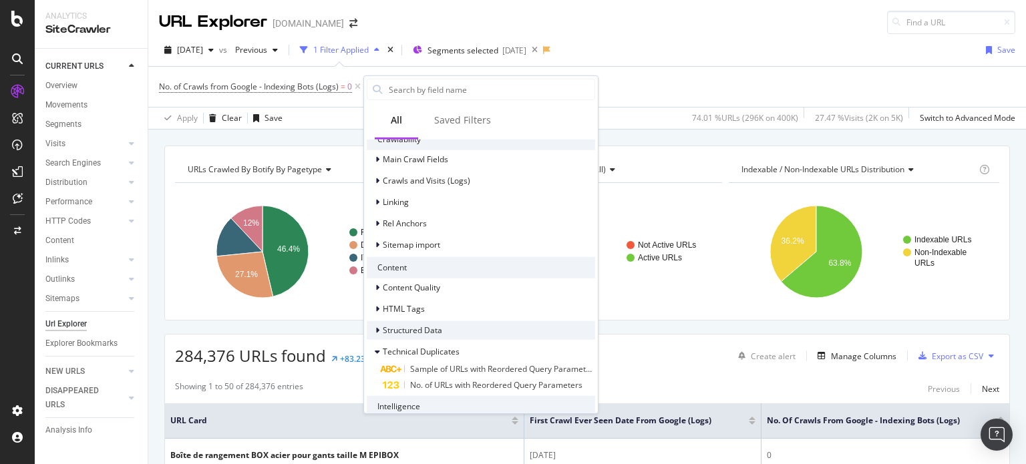
scroll to position [489, 0]
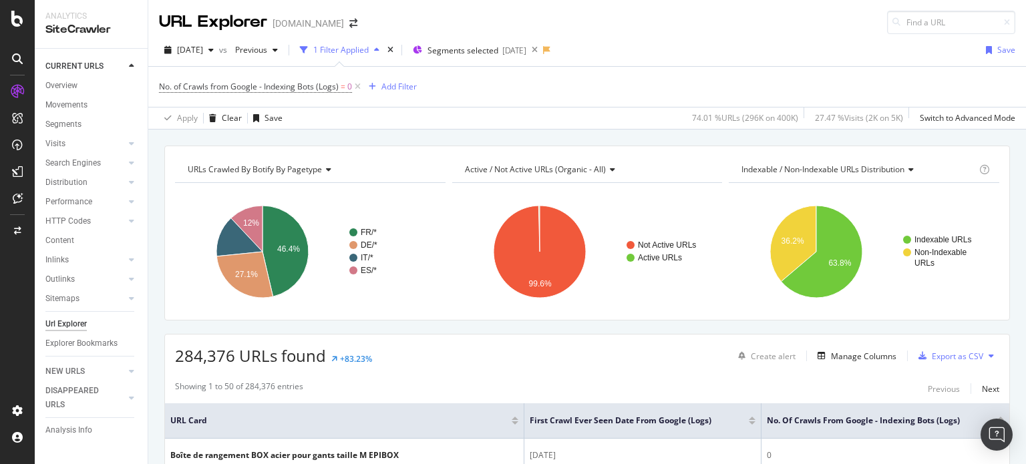
click at [627, 141] on div "URLs Crawled By Botify By pagetype Chart (by Value) Table Expand Export as CSV …" at bounding box center [586, 146] width 877 height 32
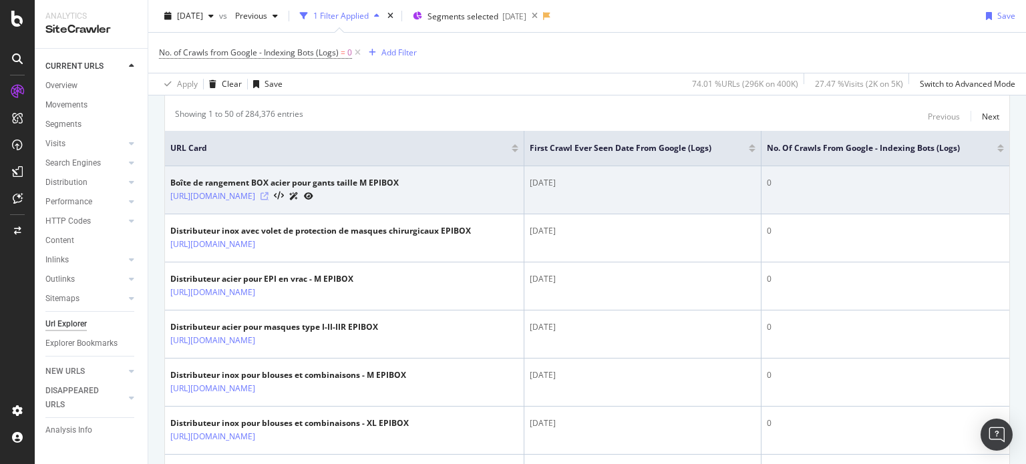
click at [268, 200] on icon at bounding box center [264, 196] width 8 height 8
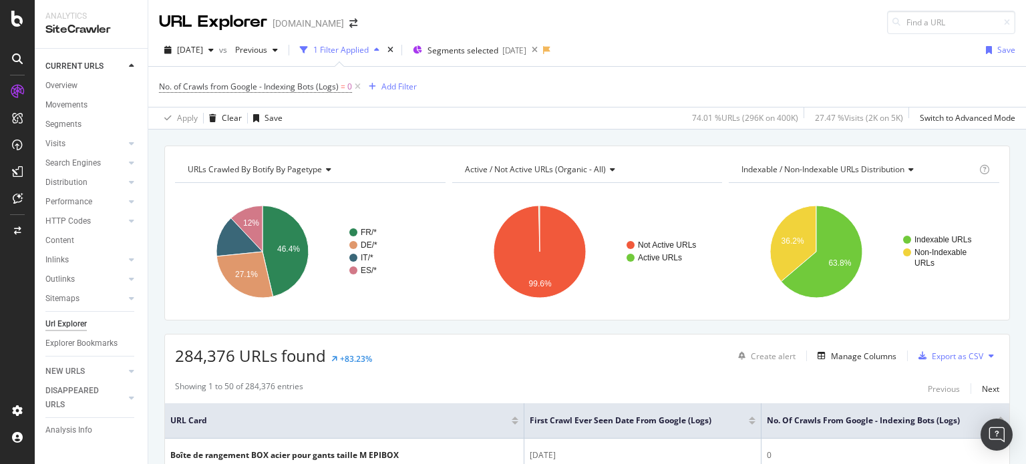
scroll to position [28, 0]
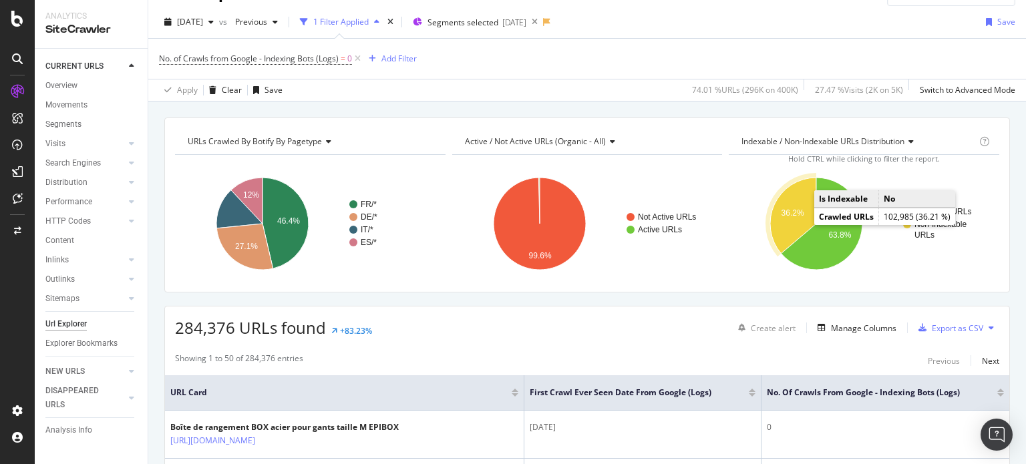
click at [777, 224] on icon "A chart." at bounding box center [793, 216] width 46 height 76
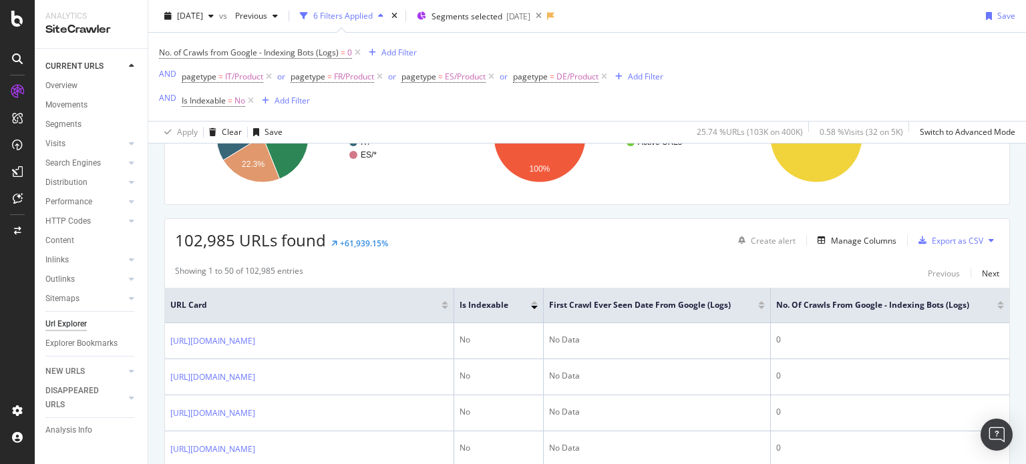
scroll to position [311, 0]
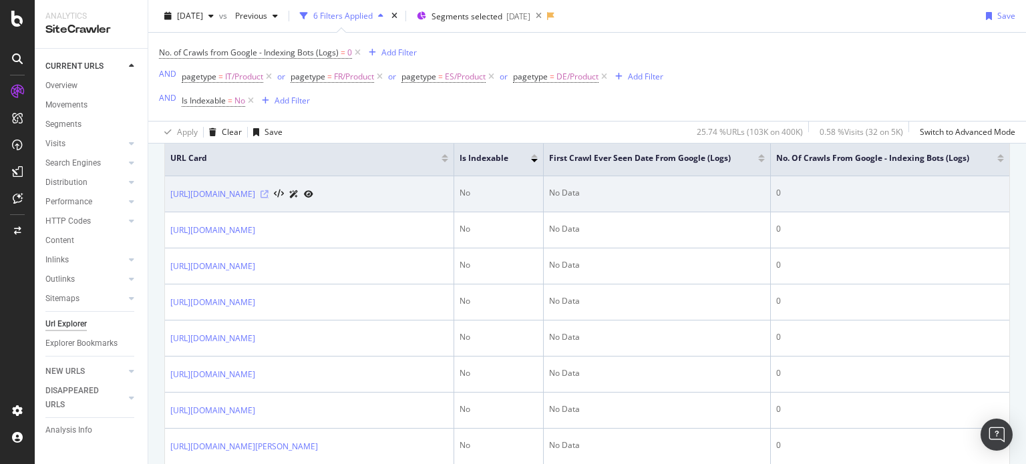
click at [268, 198] on icon at bounding box center [264, 194] width 8 height 8
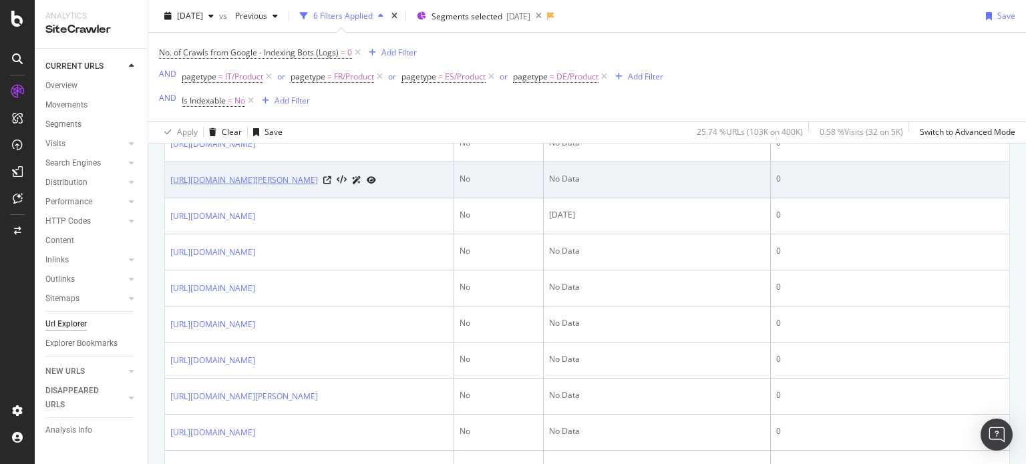
scroll to position [650, 0]
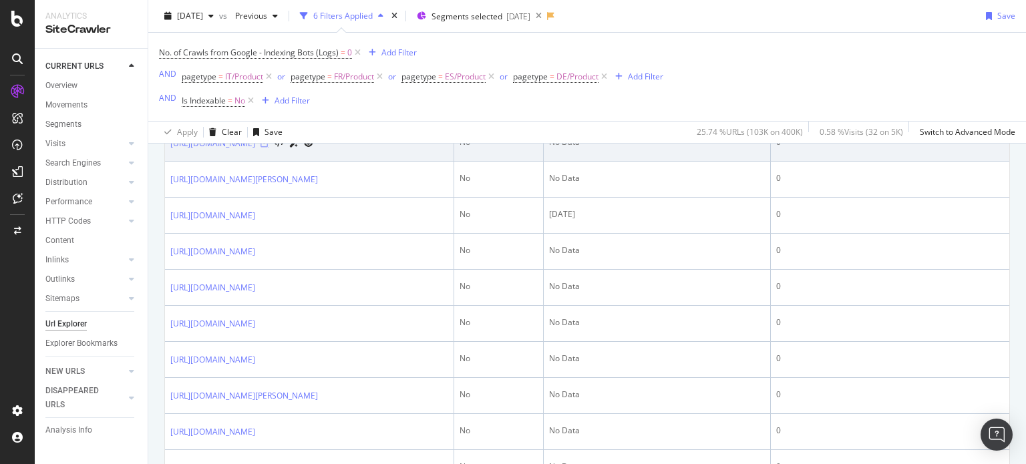
click at [268, 148] on icon at bounding box center [264, 144] width 8 height 8
click at [313, 148] on icon at bounding box center [308, 144] width 9 height 8
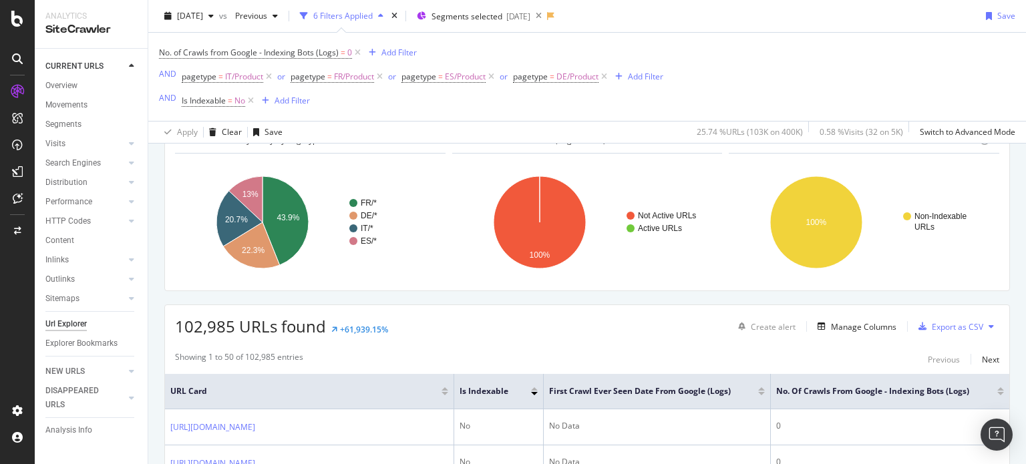
scroll to position [0, 0]
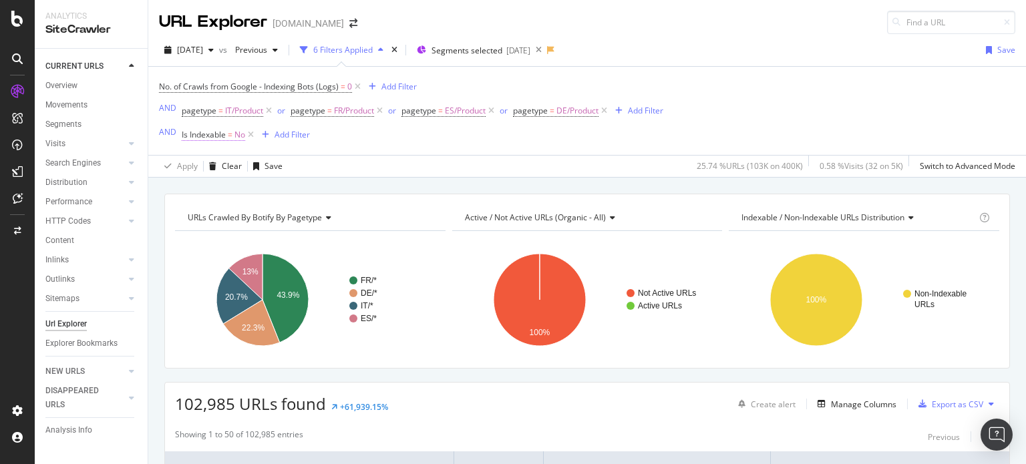
click at [238, 133] on span "No" at bounding box center [239, 135] width 11 height 19
click at [208, 183] on icon at bounding box center [208, 187] width 9 height 8
click at [210, 212] on span "Yes" at bounding box center [205, 213] width 13 height 11
click at [329, 213] on div "Apply" at bounding box center [329, 214] width 21 height 11
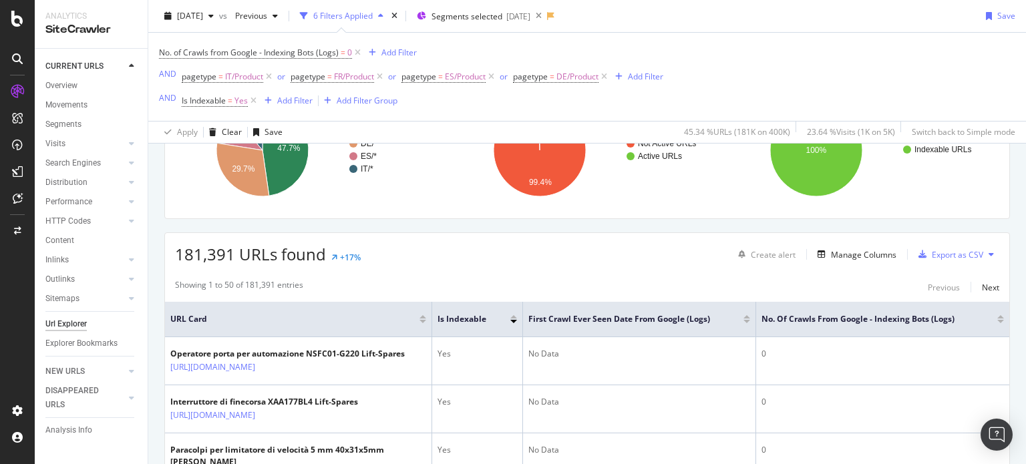
scroll to position [212, 0]
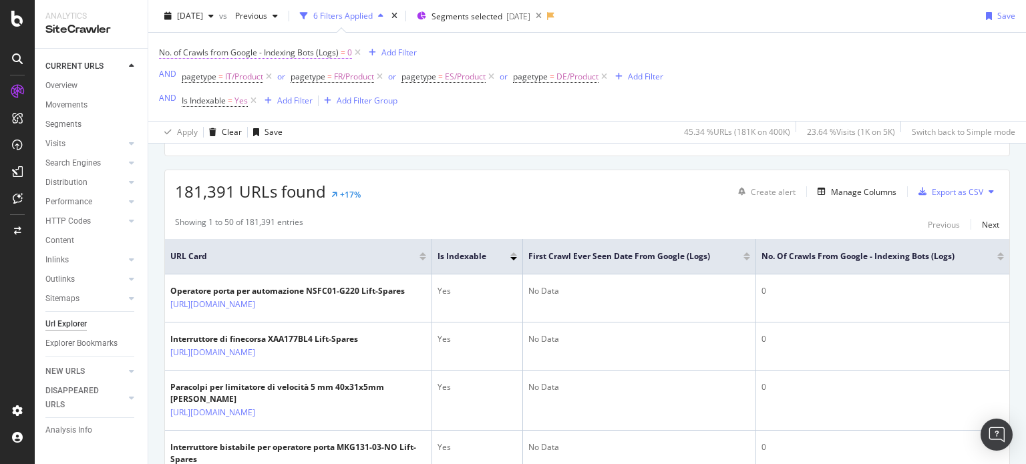
click at [321, 50] on span "No. of Crawls from Google - Indexing Bots (Logs)" at bounding box center [249, 52] width 180 height 11
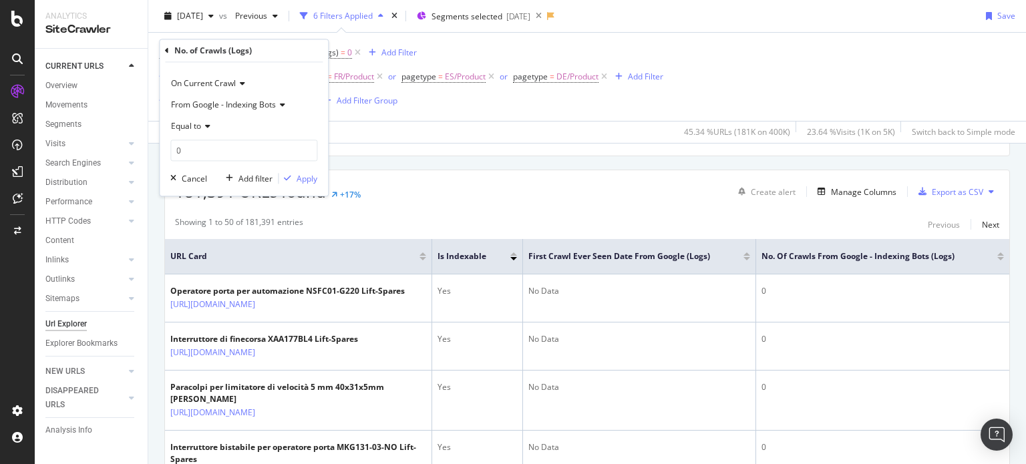
click at [205, 126] on icon at bounding box center [205, 127] width 9 height 8
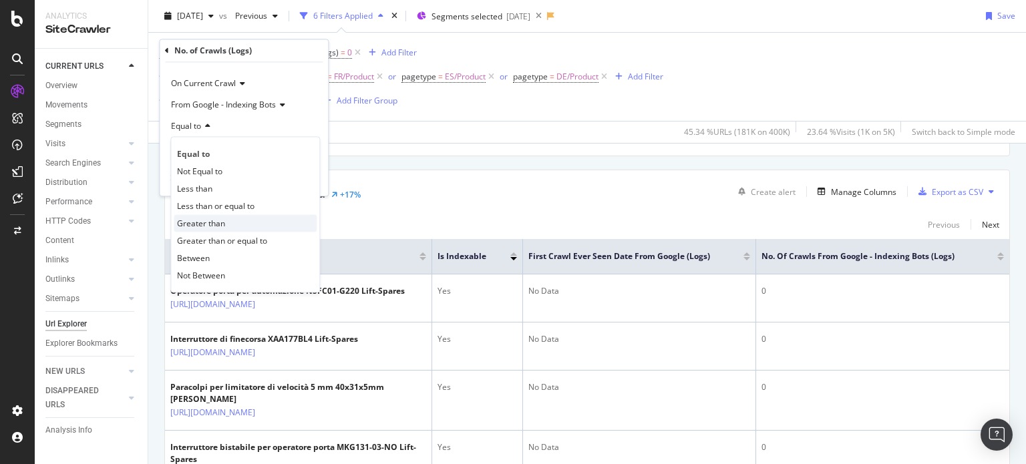
click at [218, 220] on span "Greater than" at bounding box center [201, 223] width 48 height 11
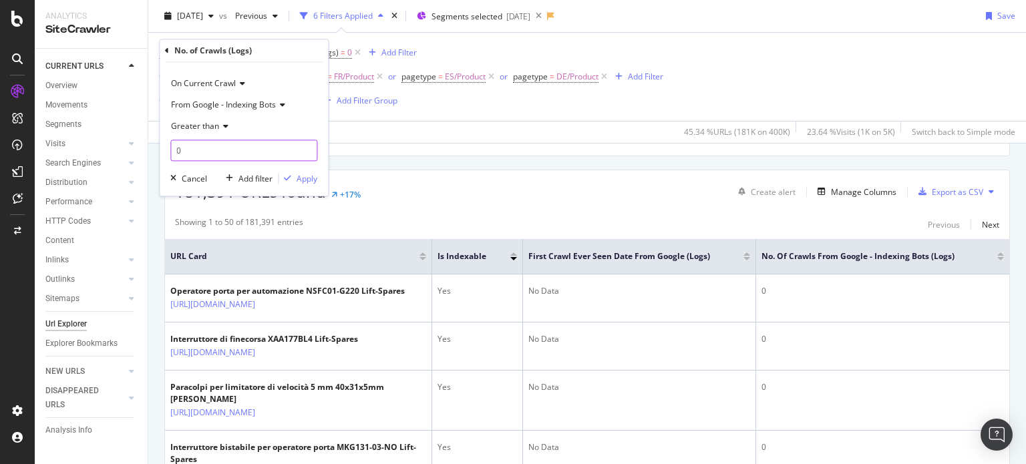
click at [201, 144] on input "0" at bounding box center [243, 150] width 147 height 21
click at [308, 177] on div "Apply" at bounding box center [306, 178] width 21 height 11
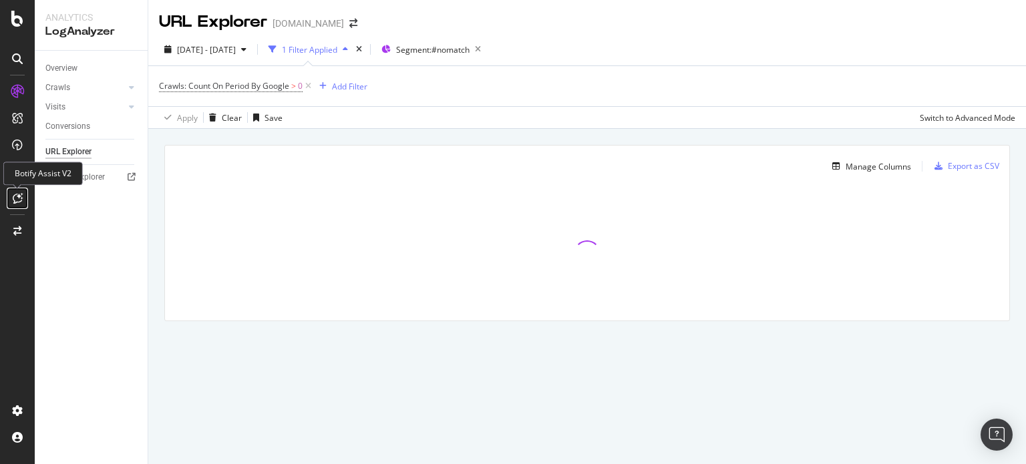
click at [9, 196] on div at bounding box center [17, 198] width 21 height 21
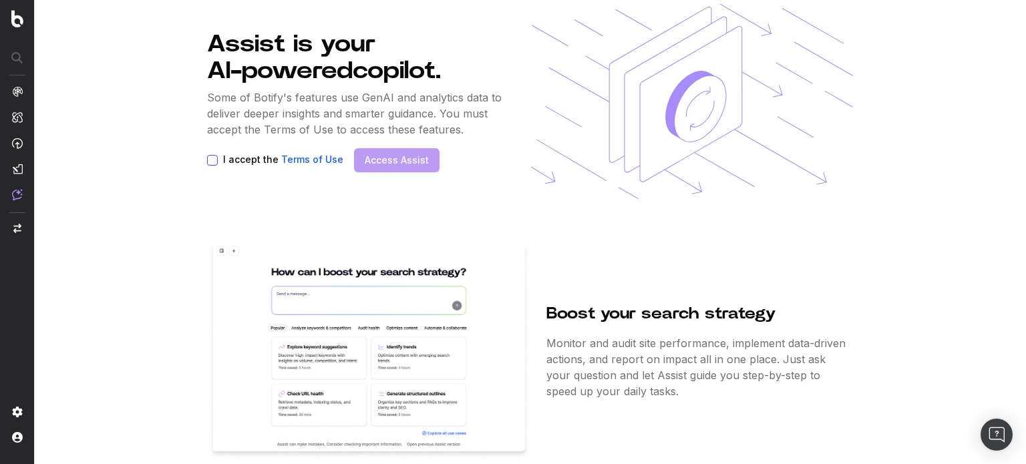
click at [207, 164] on div "I accept the Terms of Use" at bounding box center [275, 160] width 136 height 11
click at [211, 162] on button "I accept the Terms of Use" at bounding box center [212, 160] width 11 height 11
click at [393, 160] on link "Access Assist" at bounding box center [397, 160] width 64 height 13
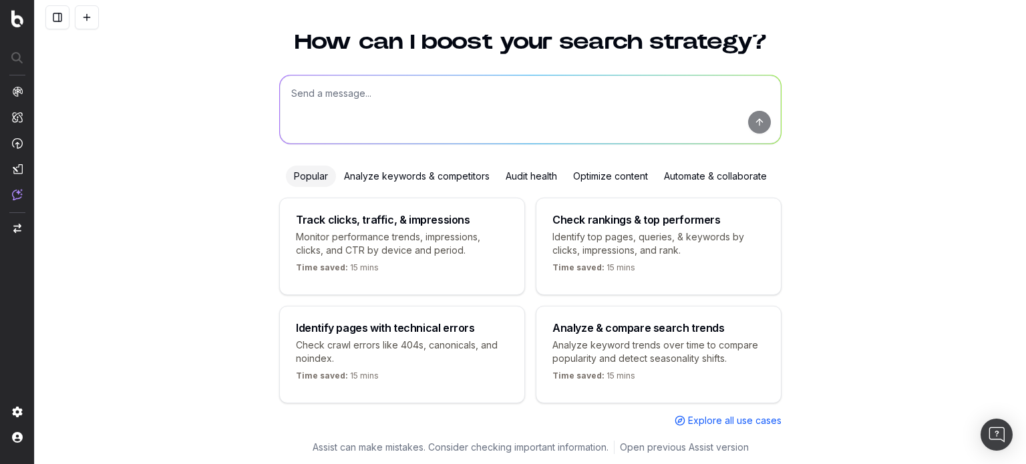
scroll to position [53, 0]
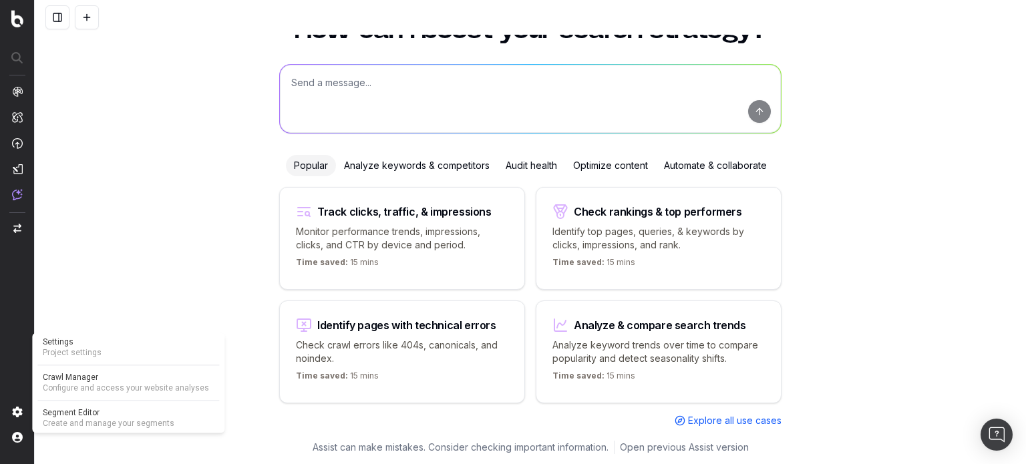
click at [104, 429] on span "Create and manage your segments" at bounding box center [128, 423] width 171 height 11
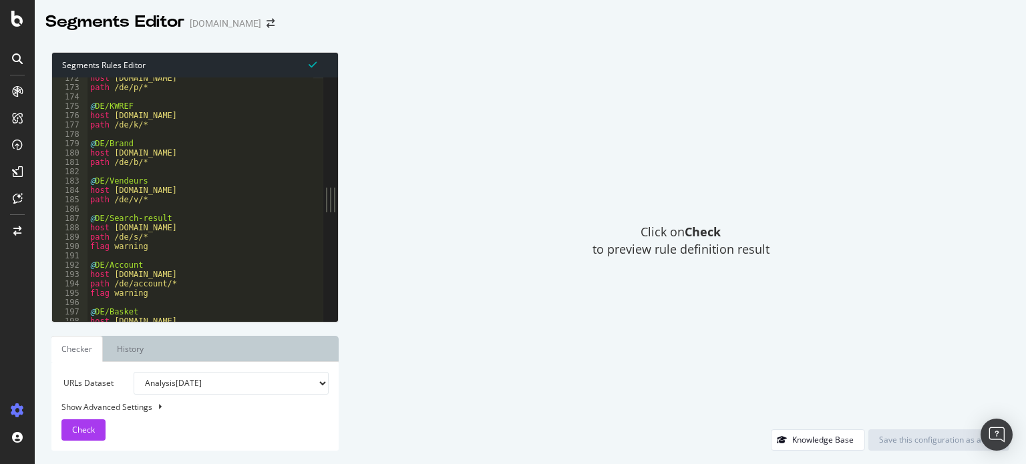
scroll to position [1709, 0]
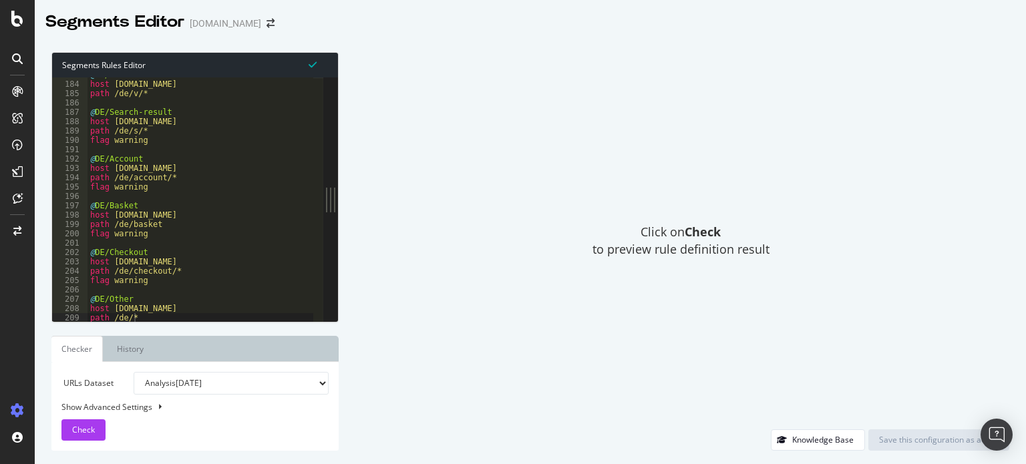
type textarea "path /de/*"
click at [143, 317] on div "@ DE/Vendeurs host shop.directindustry.com path /de/v/* @ DE/Search-result host…" at bounding box center [200, 202] width 226 height 264
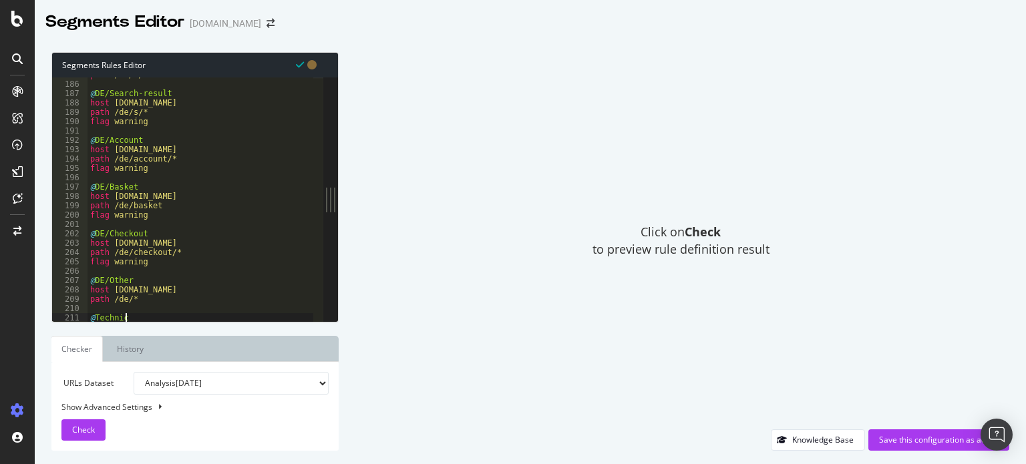
scroll to position [0, 3]
drag, startPoint x: 219, startPoint y: 290, endPoint x: 78, endPoint y: 290, distance: 140.9
click at [78, 290] on div "@Technical 185 186 187 188 189 190 191 192 193 194 195 196 197 198 199 200 201 …" at bounding box center [187, 199] width 271 height 244
click at [140, 315] on div "path /de/v/* @ DE/Search-result host shop.directindustry.com path /de/s/* flag …" at bounding box center [200, 202] width 226 height 264
type textarea "@Technical"
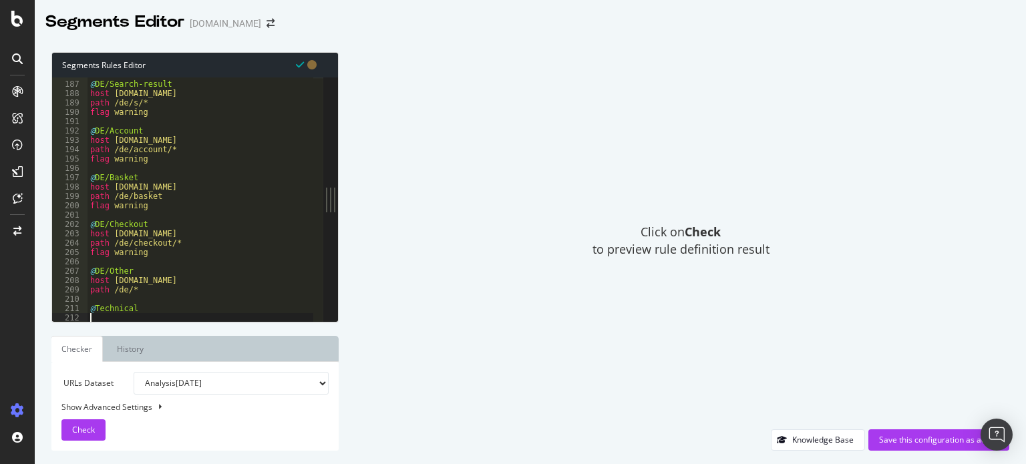
scroll to position [1736, 0]
paste textarea "host shop.directindustry.com"
drag, startPoint x: 176, startPoint y: 242, endPoint x: 75, endPoint y: 244, distance: 101.5
click at [75, 244] on div "host shop.directindustry.com 186 187 188 189 190 191 192 193 194 195 196 197 19…" at bounding box center [187, 199] width 271 height 244
click at [220, 316] on div "@ DE/Search-result host shop.directindustry.com path /de/s/* flag warning @ DE/…" at bounding box center [200, 203] width 226 height 264
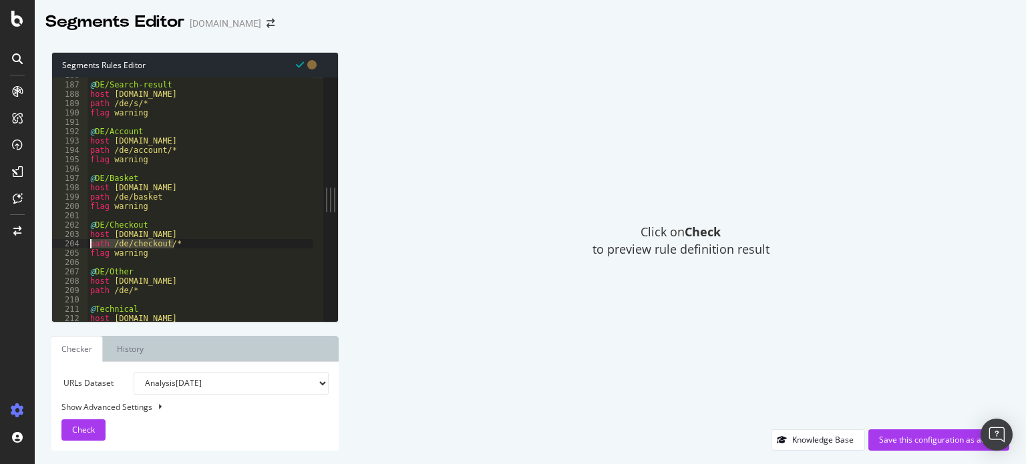
type textarea "host shop.directindustry.com"
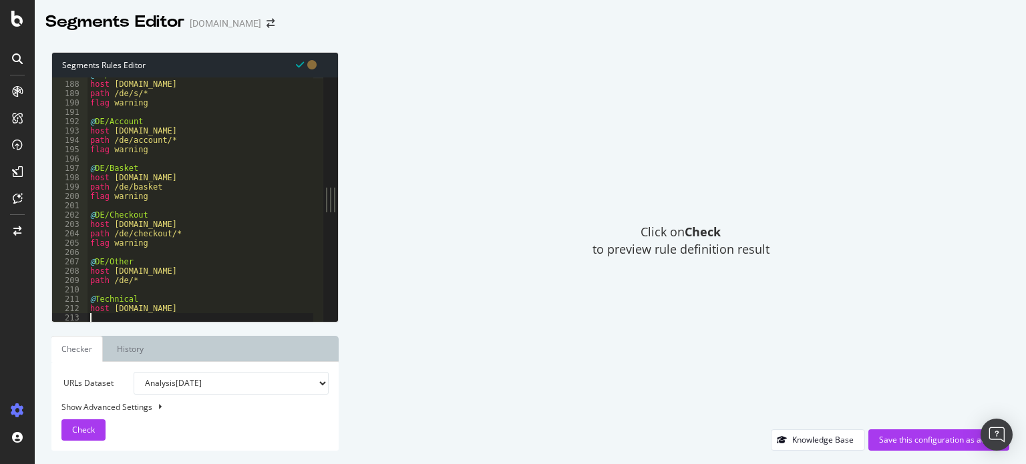
scroll to position [1746, 0]
paste textarea "path /de/checkout/*"
type textarea "path /api/"
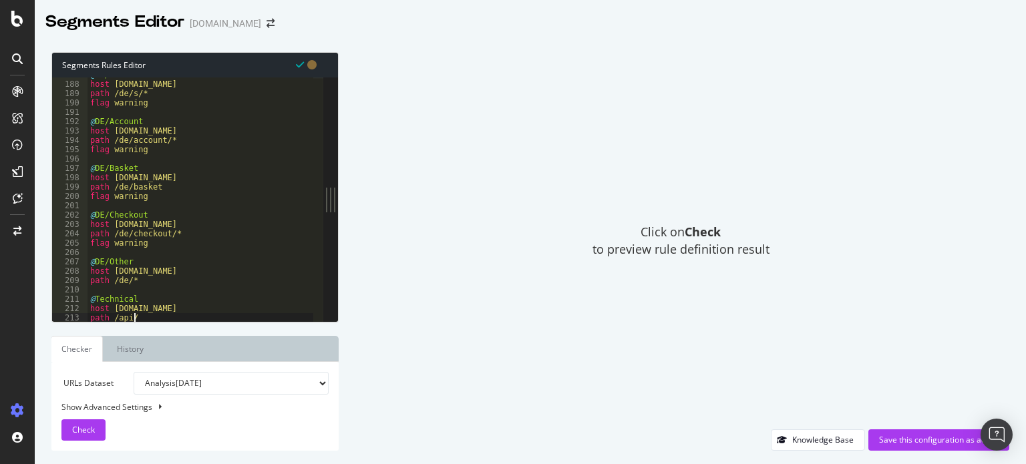
click at [144, 319] on div "@ DE/Search-result host shop.directindustry.com path /de/s/* flag warning @ DE/…" at bounding box center [200, 202] width 226 height 264
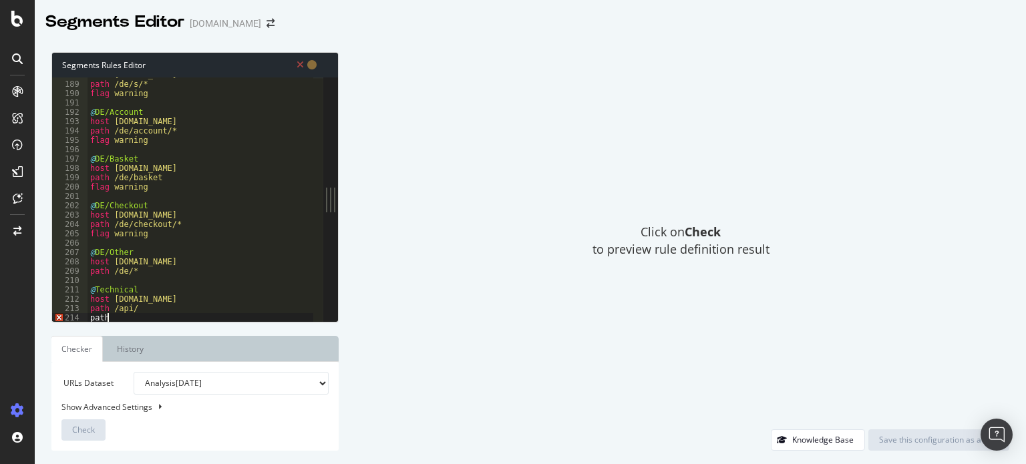
scroll to position [0, 0]
type textarea "p"
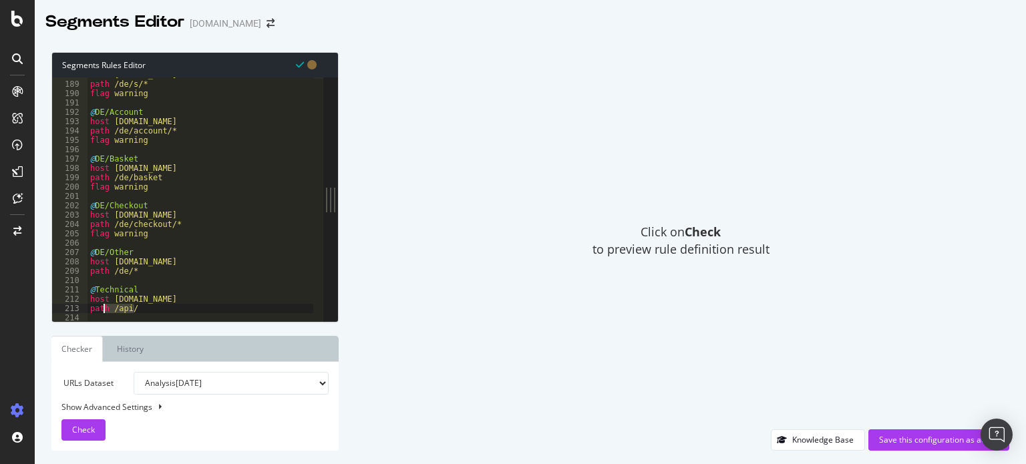
drag, startPoint x: 137, startPoint y: 312, endPoint x: 83, endPoint y: 311, distance: 54.1
click at [83, 311] on div "188 189 190 191 192 193 194 195 196 197 198 199 200 201 202 203 204 205 206 207…" at bounding box center [187, 199] width 271 height 244
click at [143, 304] on div "host shop.directindustry.com path /de/s/* flag warning @ DE/Account host shop.d…" at bounding box center [200, 202] width 226 height 264
click at [143, 306] on div "host shop.directindustry.com path /de/s/* flag warning @ DE/Account host shop.d…" at bounding box center [200, 202] width 226 height 264
type textarea "path /api/"
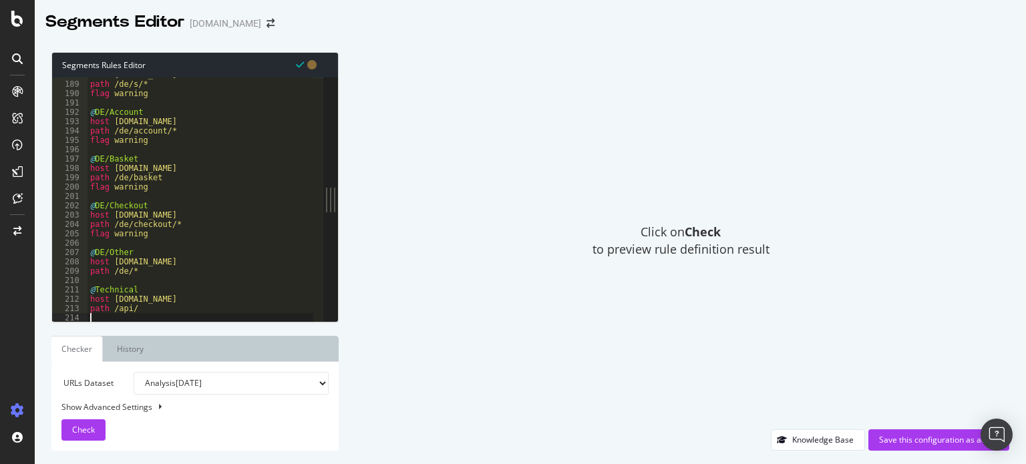
paste textarea "path /api/"
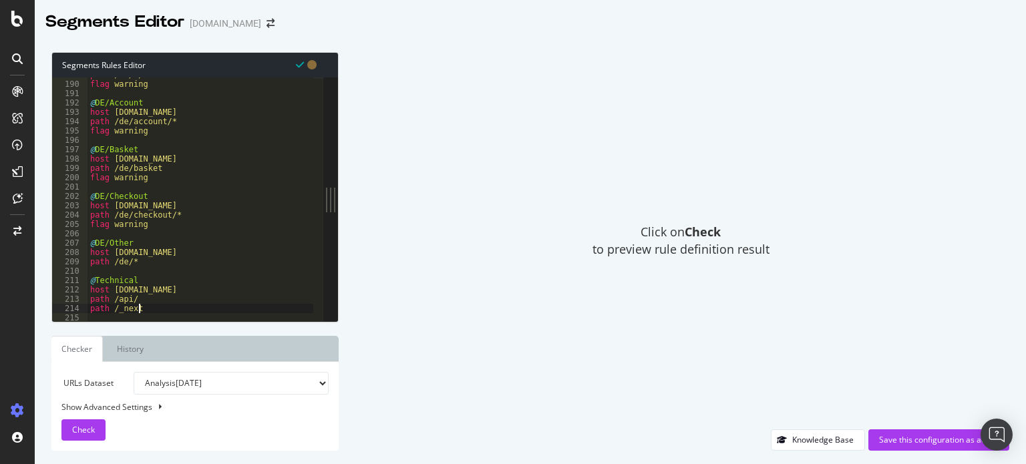
scroll to position [0, 3]
type textarea "path /_next/"
click at [94, 429] on span "Check" at bounding box center [83, 429] width 23 height 11
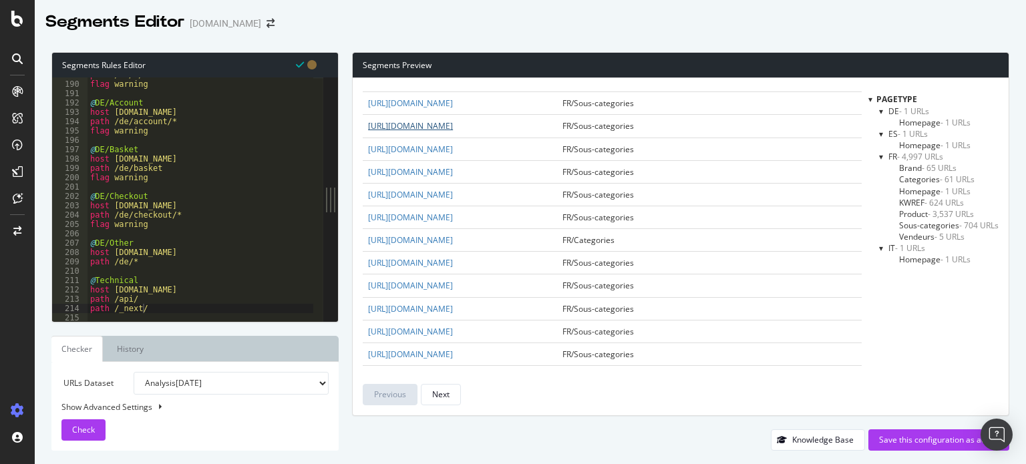
scroll to position [141, 0]
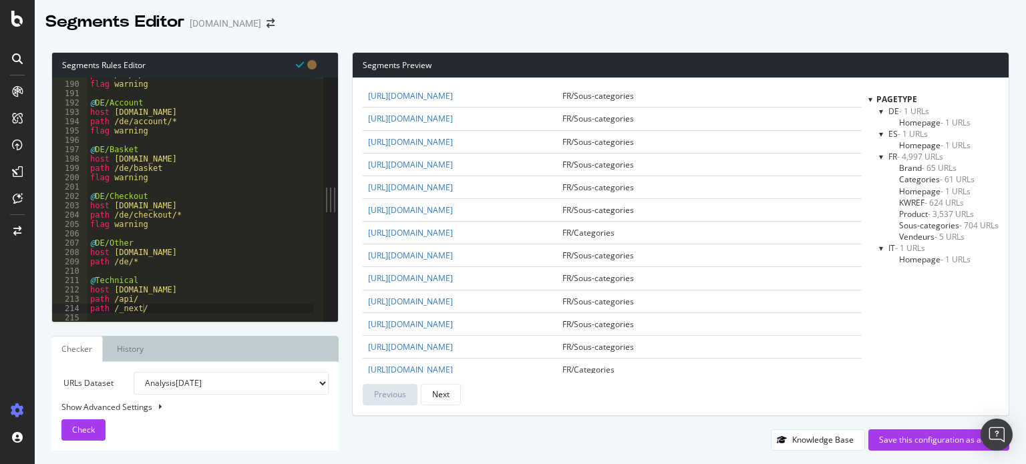
click at [154, 407] on button at bounding box center [159, 407] width 11 height 15
select select "5000"
select select "100"
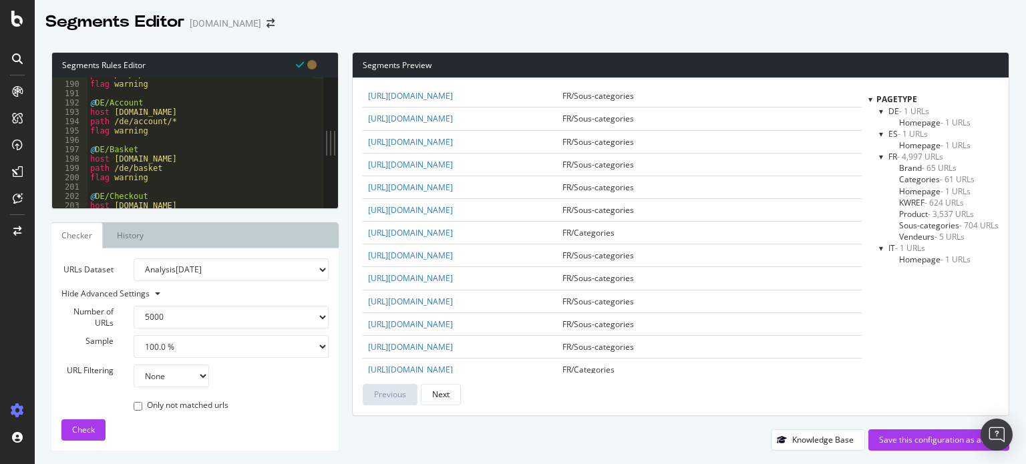
click at [170, 381] on select "None Equal to Not equal to Starts with Doesn't start with Ends with Doesn't end…" at bounding box center [171, 376] width 75 height 23
click at [248, 374] on div "URL Filtering None Equal to Not equal to Starts with Doesn't start with Ends wi…" at bounding box center [194, 376] width 287 height 23
click at [276, 239] on ul "Checker History" at bounding box center [194, 235] width 287 height 26
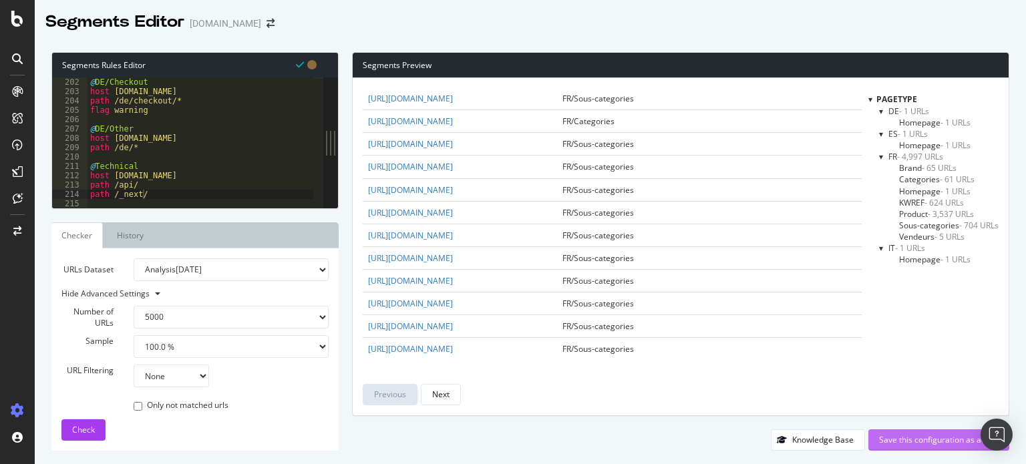
click at [921, 435] on div "Save this configuration as active" at bounding box center [939, 439] width 120 height 11
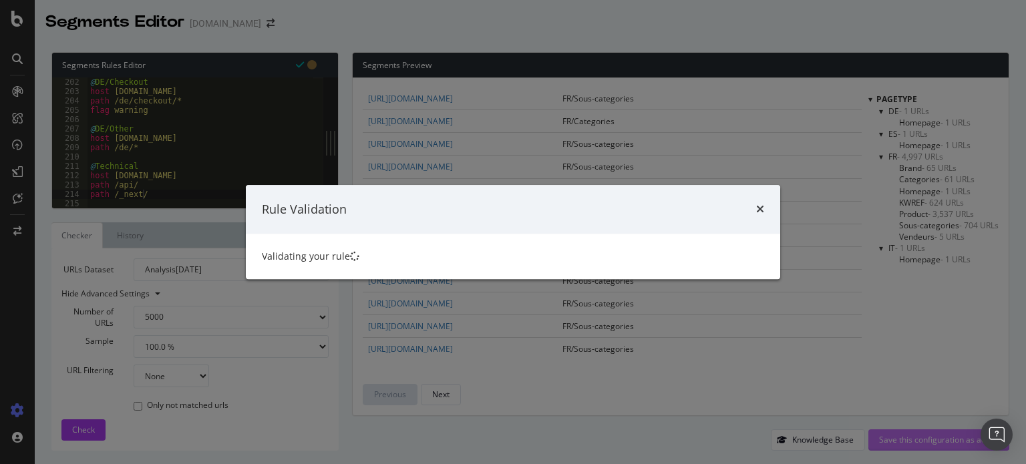
scroll to position [0, 0]
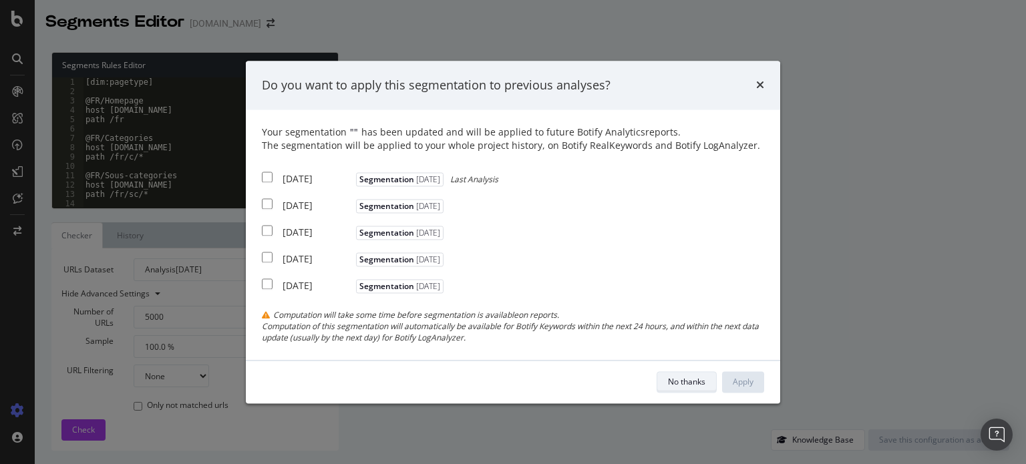
click at [696, 382] on div "No thanks" at bounding box center [686, 381] width 37 height 11
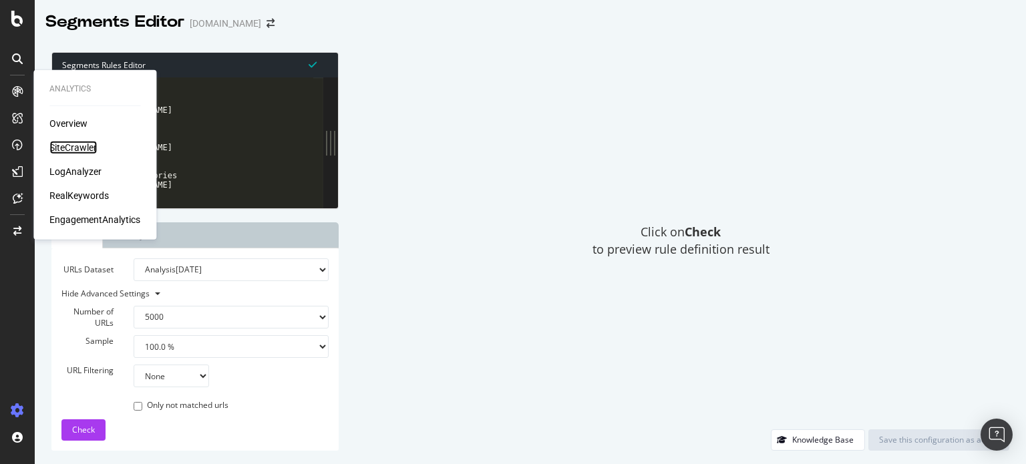
click at [76, 148] on div "SiteCrawler" at bounding box center [72, 147] width 47 height 13
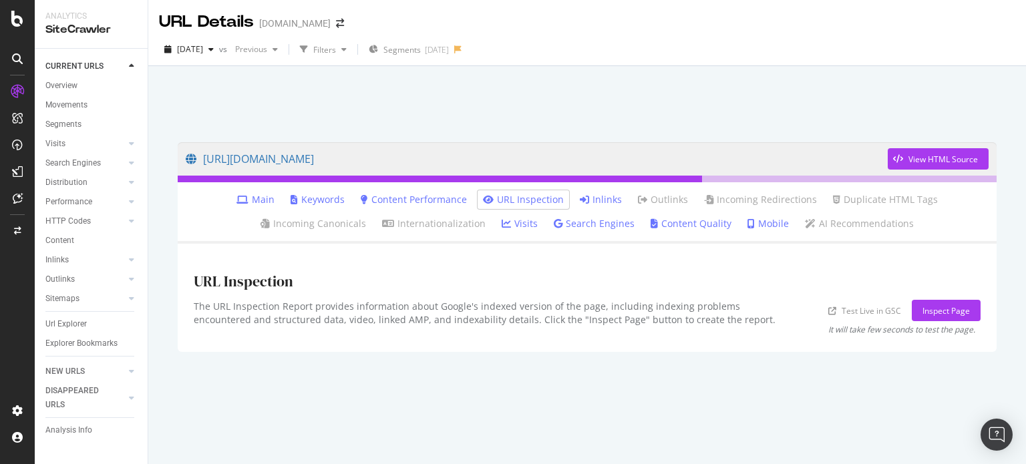
click at [264, 195] on link "Main" at bounding box center [255, 199] width 38 height 13
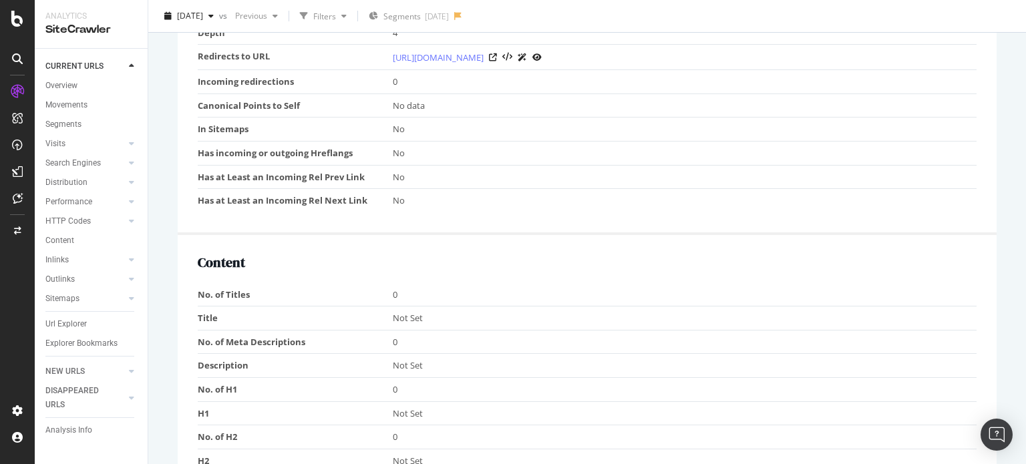
scroll to position [590, 0]
